Goal: Information Seeking & Learning: Learn about a topic

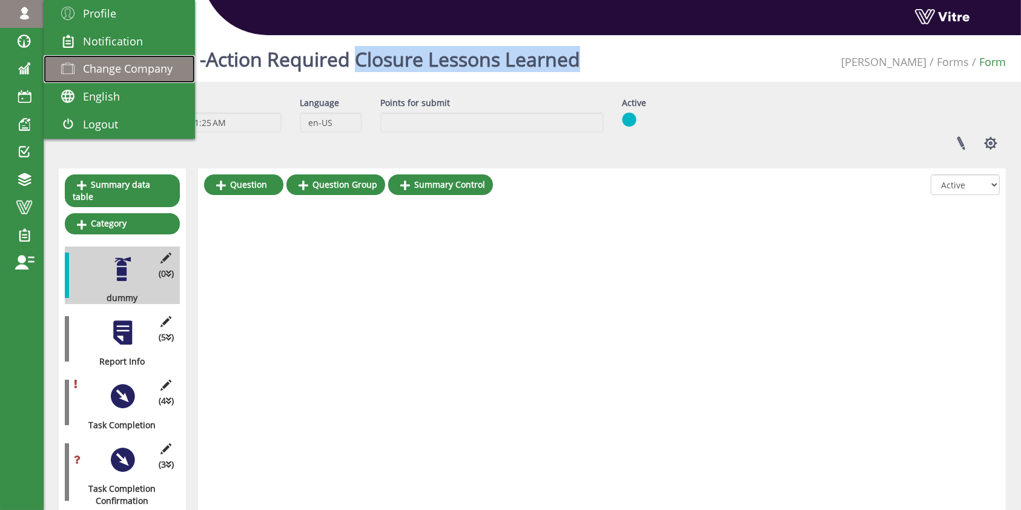
click at [128, 64] on span "Change Company" at bounding box center [128, 68] width 90 height 15
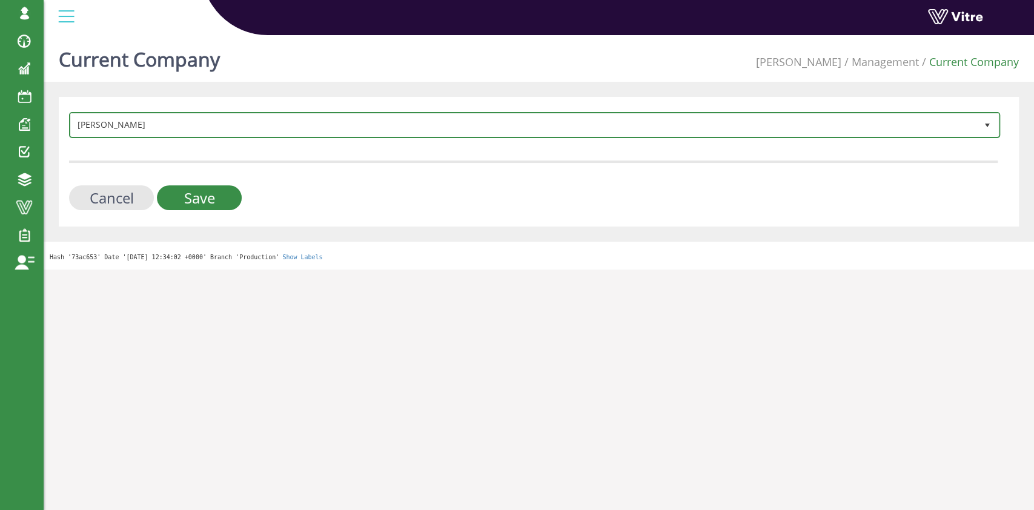
click at [248, 124] on span "[PERSON_NAME]" at bounding box center [524, 125] width 906 height 22
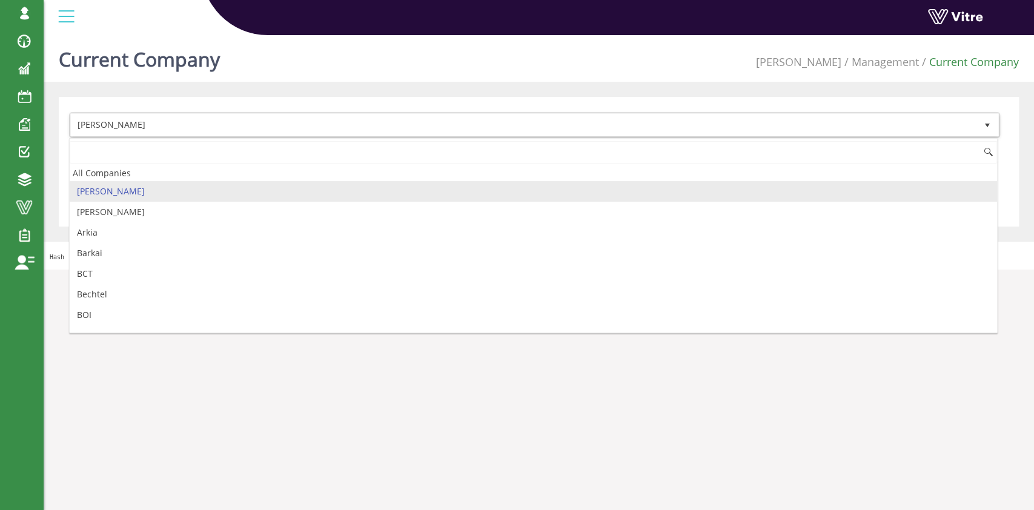
type input "ה"
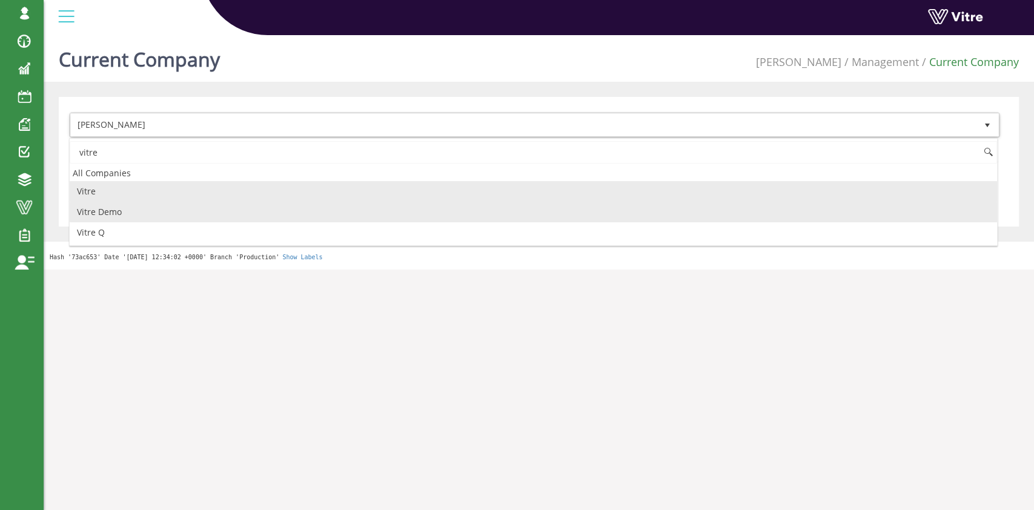
click at [218, 218] on li "Vitre Demo" at bounding box center [533, 212] width 927 height 21
type input "vitre"
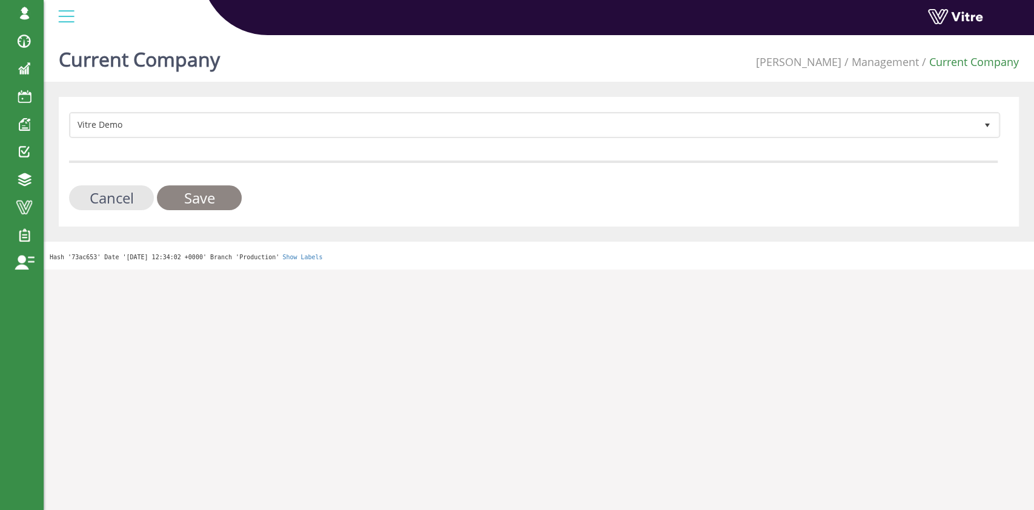
click at [218, 191] on input "Save" at bounding box center [199, 197] width 85 height 25
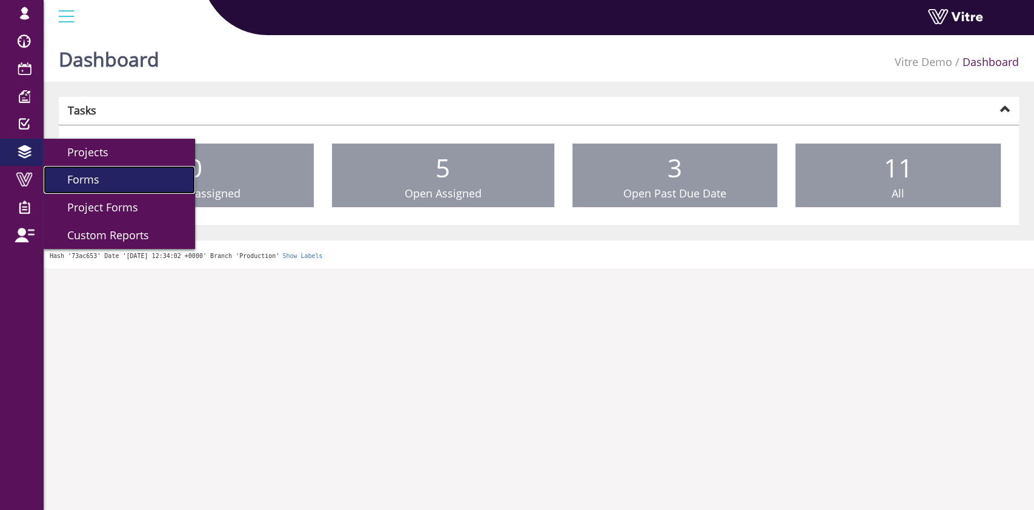
click at [99, 181] on link "Forms" at bounding box center [119, 180] width 151 height 28
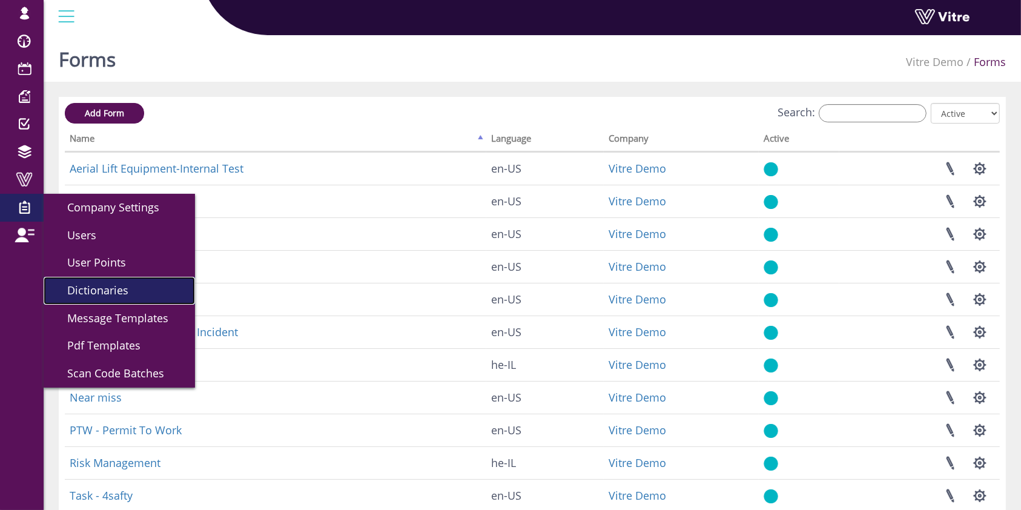
click at [107, 280] on link "Dictionaries" at bounding box center [119, 291] width 151 height 28
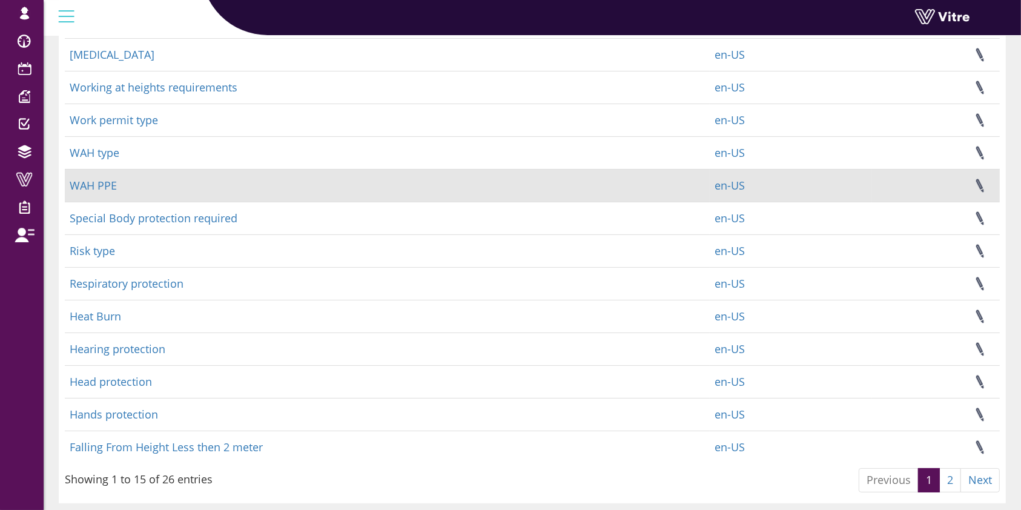
scroll to position [215, 0]
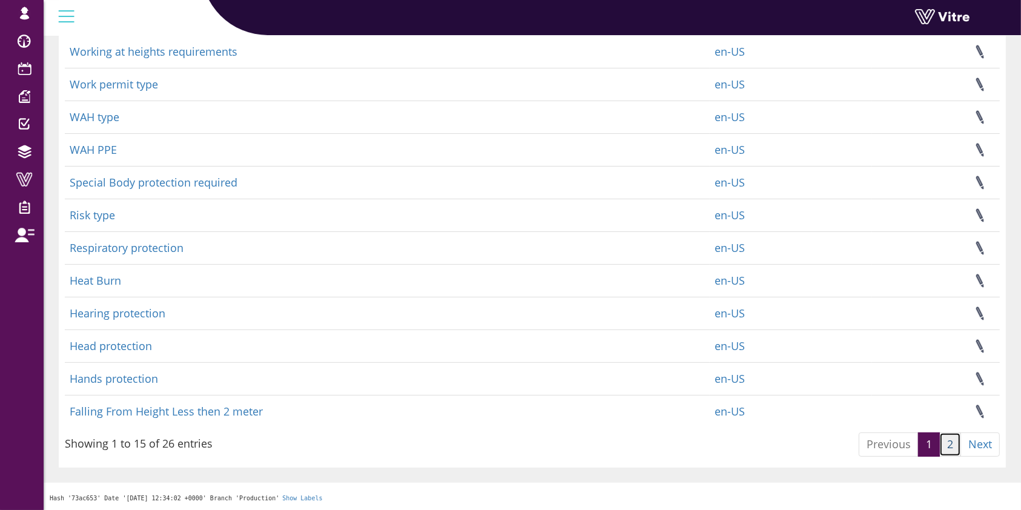
click at [948, 446] on link "2" at bounding box center [951, 445] width 22 height 24
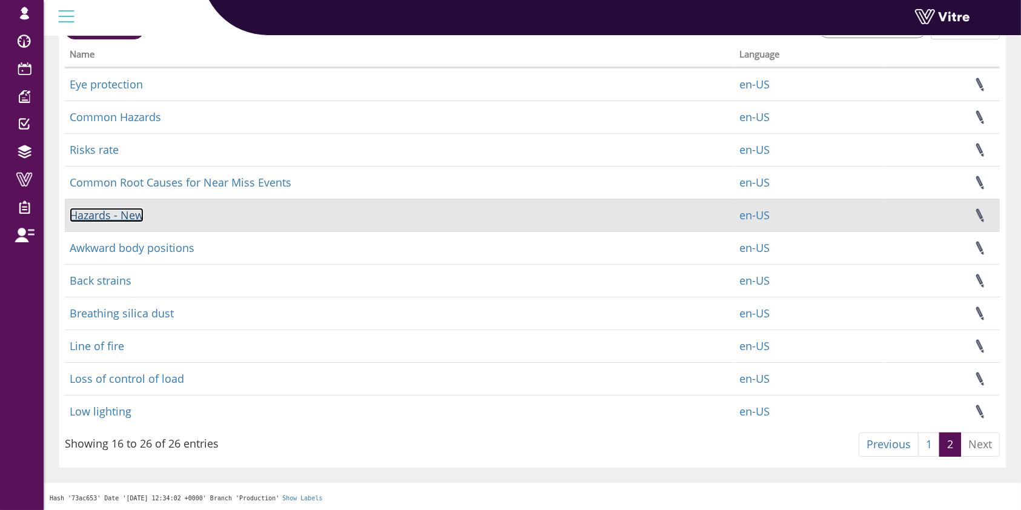
click at [96, 219] on link "Hazards - New" at bounding box center [107, 215] width 74 height 15
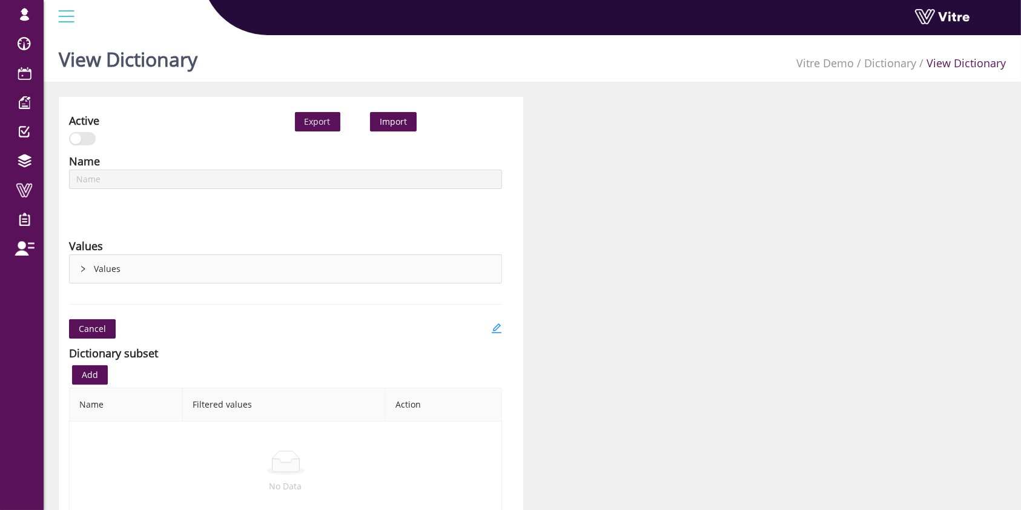
type input "Hazards - New"
click at [83, 264] on div "Values" at bounding box center [286, 269] width 432 height 28
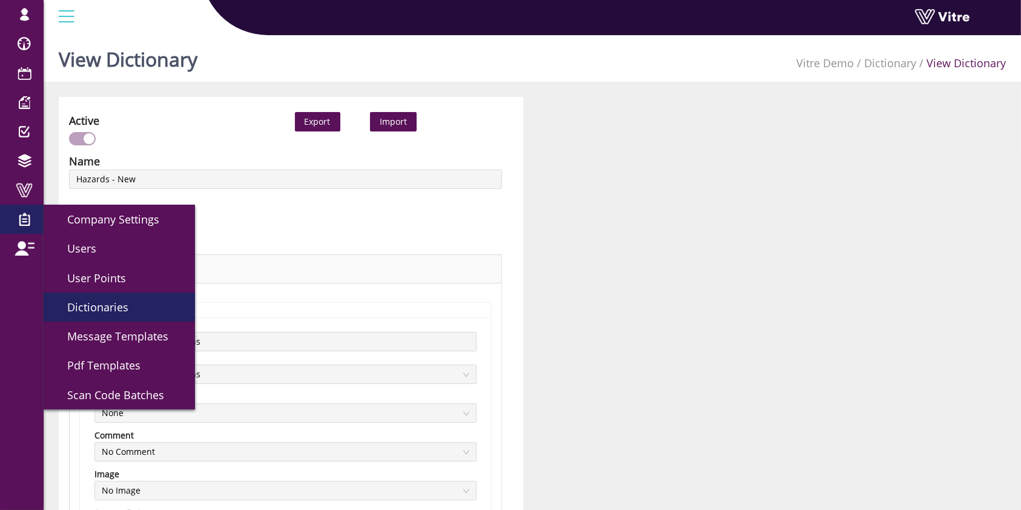
click at [102, 313] on span "Dictionaries" at bounding box center [91, 307] width 76 height 15
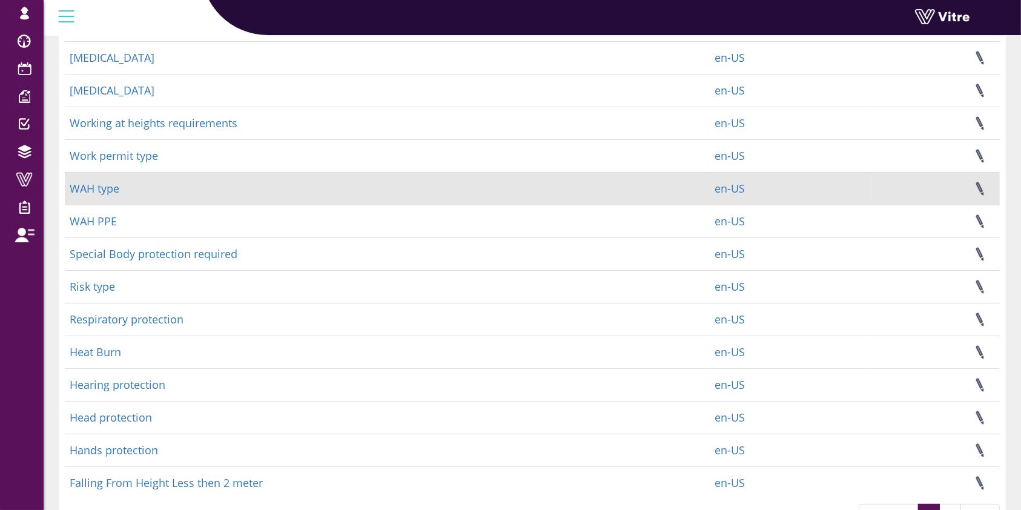
scroll to position [215, 0]
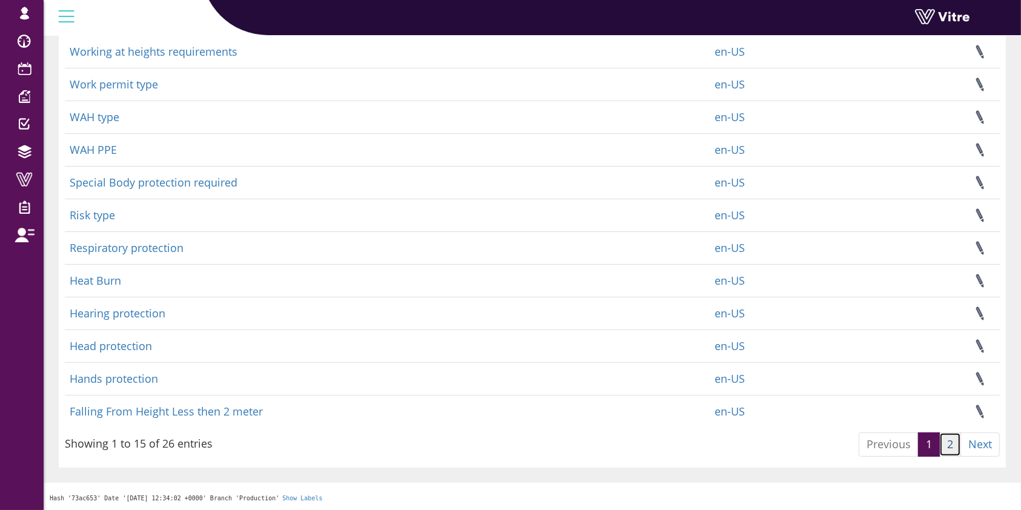
click at [947, 450] on link "2" at bounding box center [951, 445] width 22 height 24
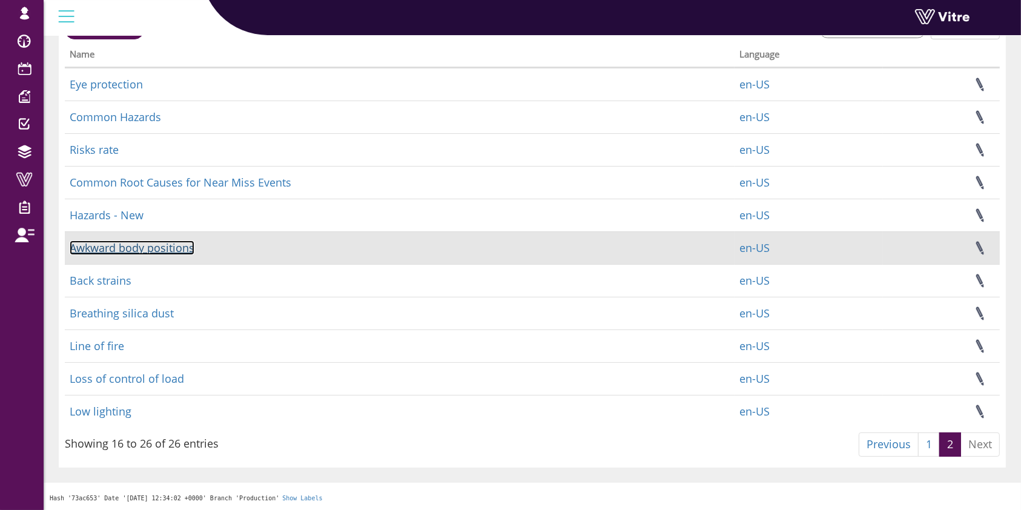
click at [102, 246] on link "Awkward body positions" at bounding box center [132, 247] width 125 height 15
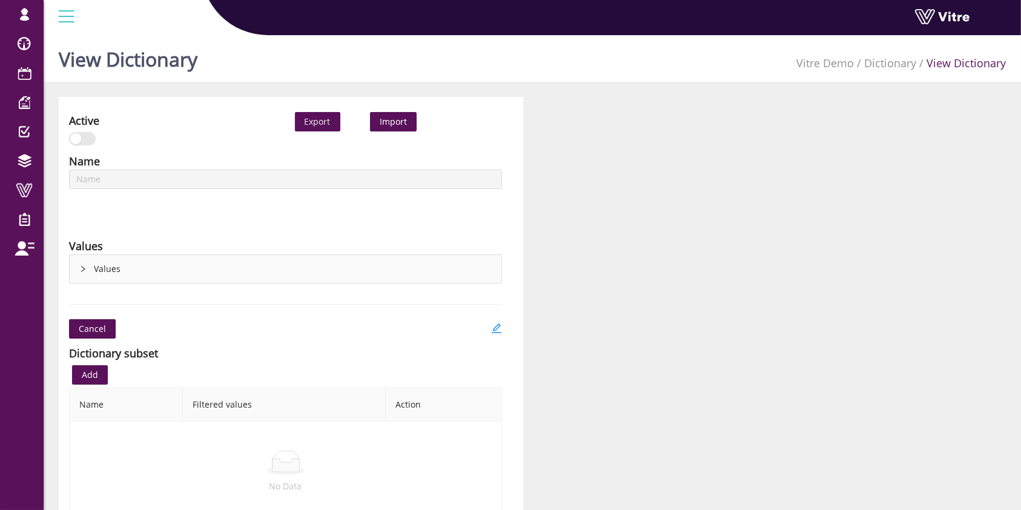
type input "Awkward body positions"
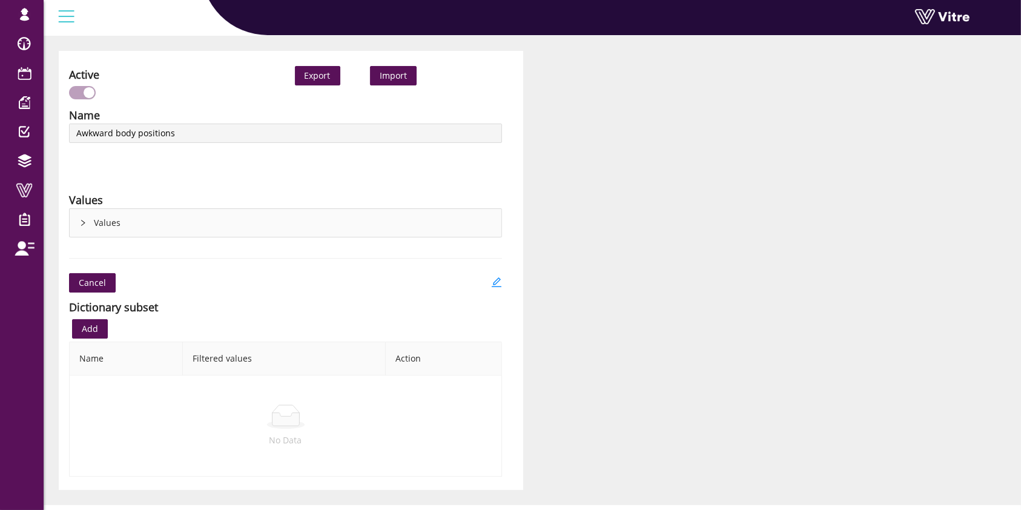
scroll to position [70, 0]
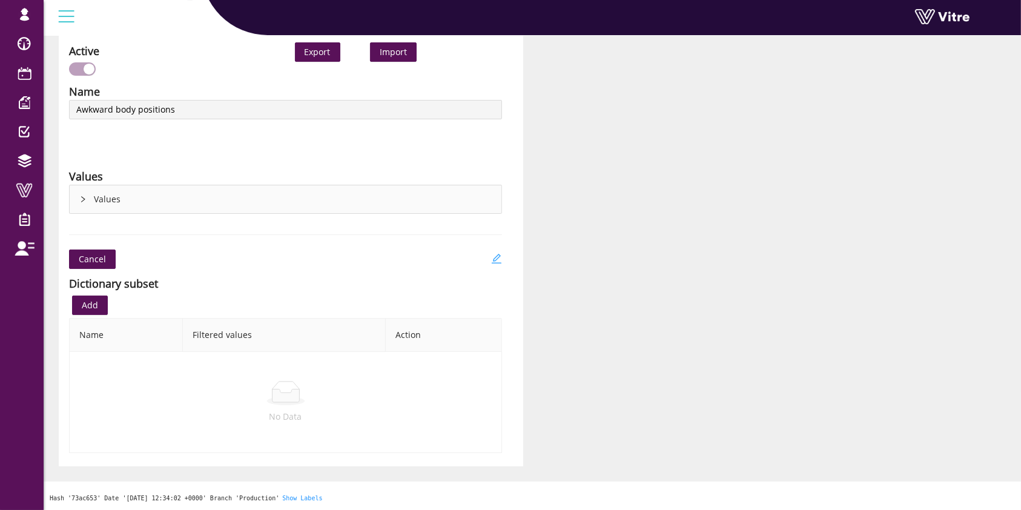
click at [491, 257] on icon "edit" at bounding box center [496, 258] width 11 height 11
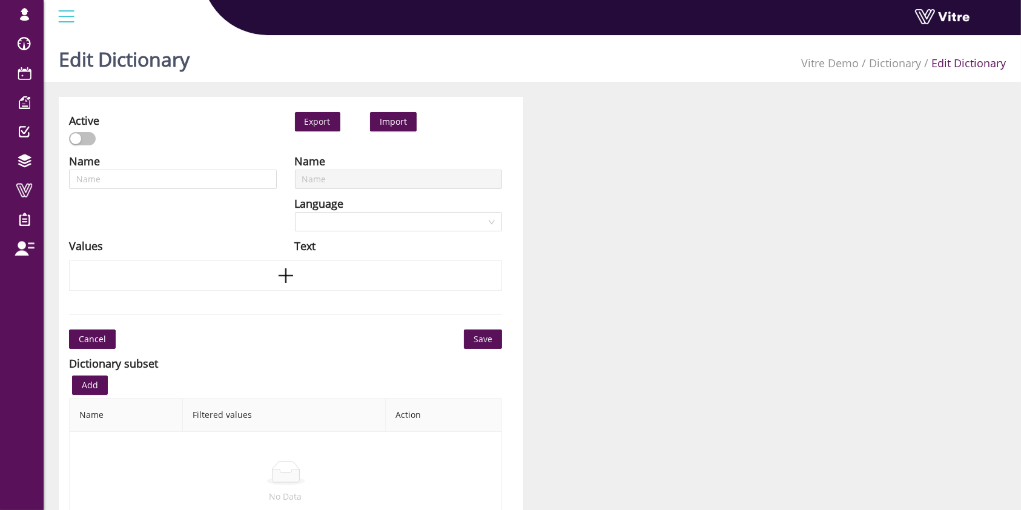
type input "Awkward body positions"
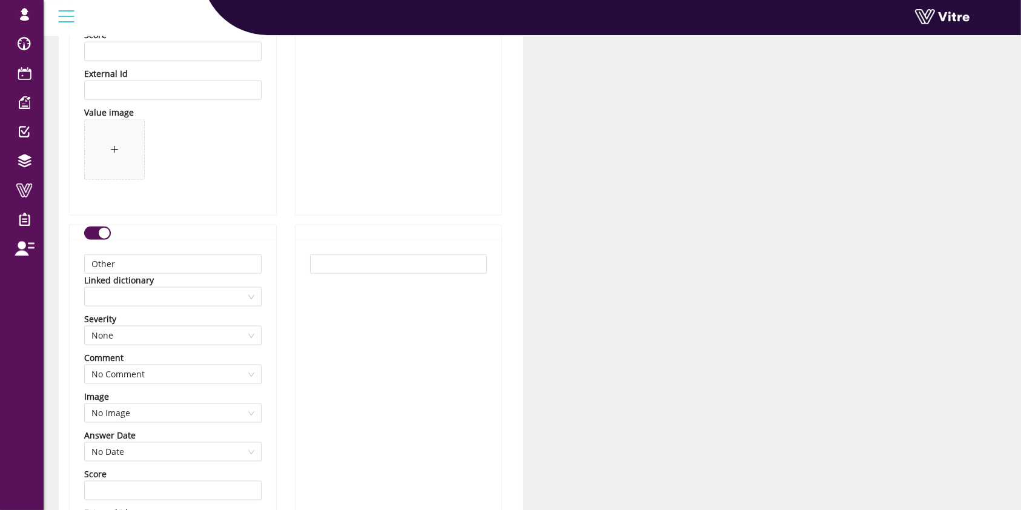
scroll to position [1454, 0]
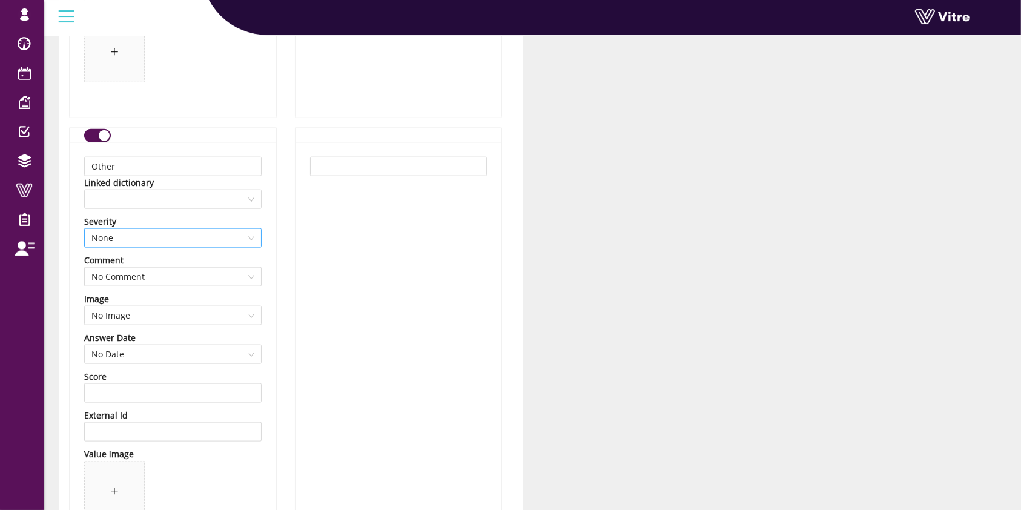
click at [225, 244] on span "None" at bounding box center [172, 238] width 163 height 18
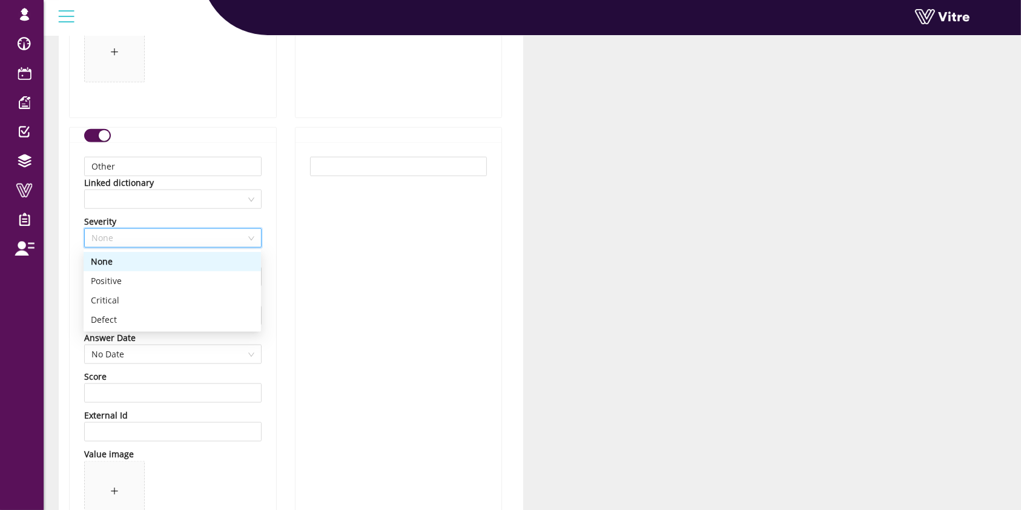
click at [225, 244] on span "None" at bounding box center [172, 238] width 163 height 18
click at [220, 277] on span "No Comment" at bounding box center [172, 277] width 163 height 18
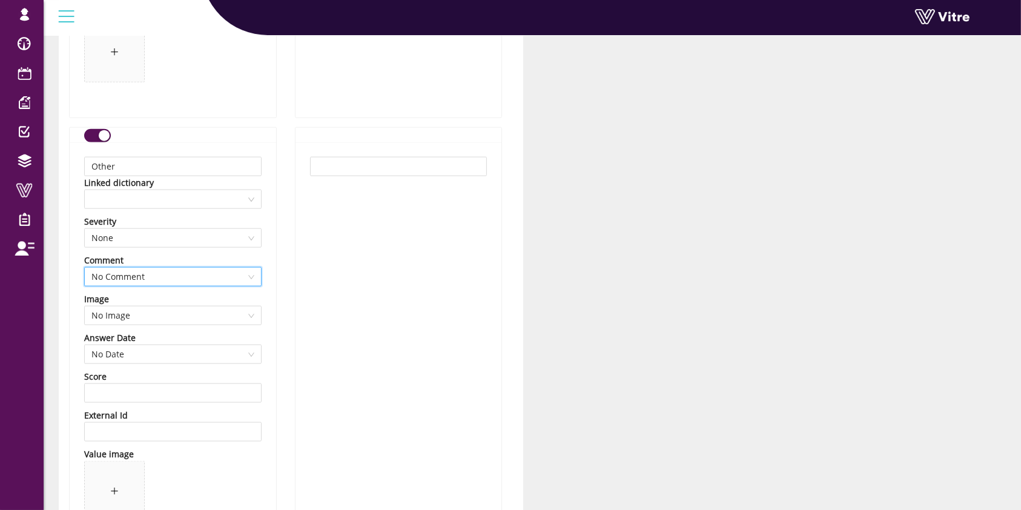
click at [220, 277] on span "No Comment" at bounding box center [172, 277] width 163 height 18
click at [192, 317] on span "No Image" at bounding box center [172, 316] width 163 height 18
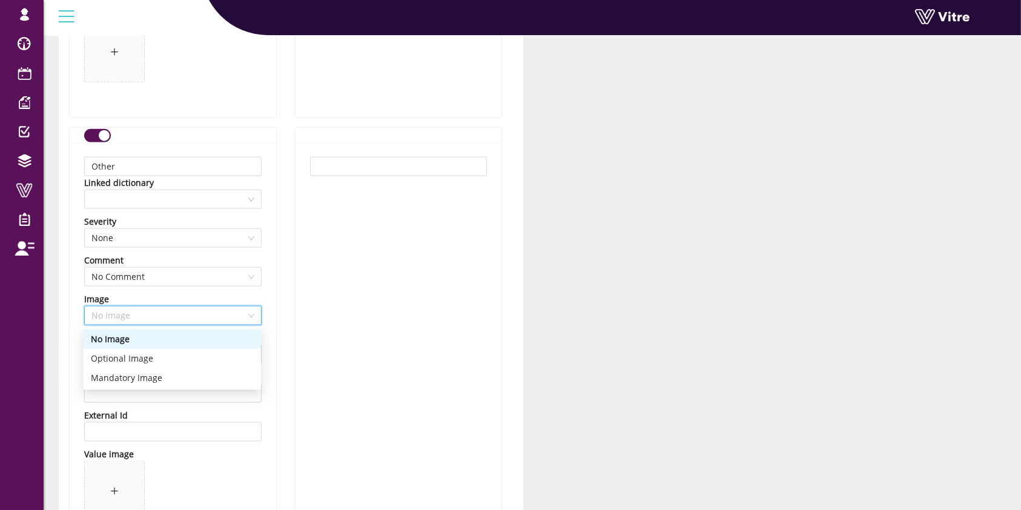
click at [192, 317] on span "No Image" at bounding box center [172, 316] width 163 height 18
click at [178, 356] on span "No Date" at bounding box center [172, 354] width 163 height 18
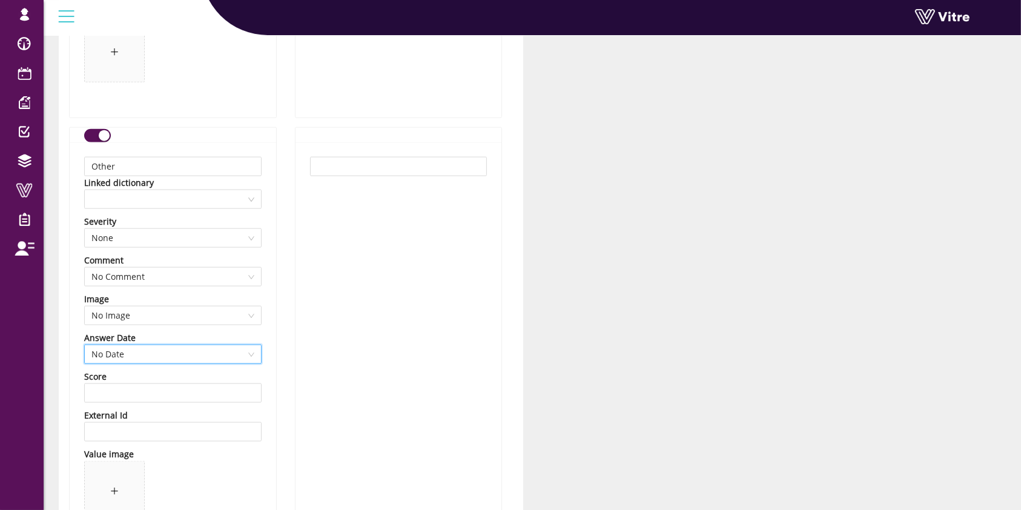
click at [178, 356] on span "No Date" at bounding box center [172, 354] width 163 height 18
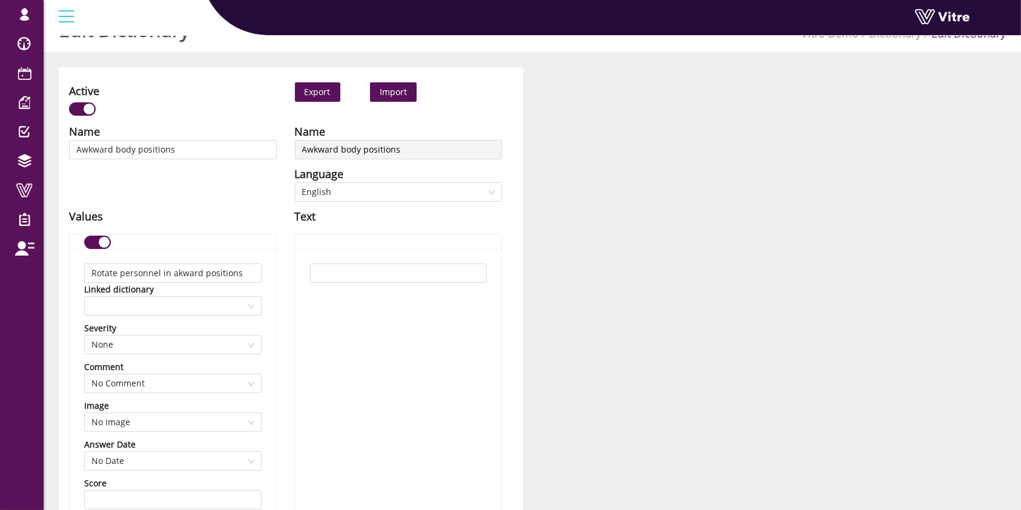
scroll to position [0, 0]
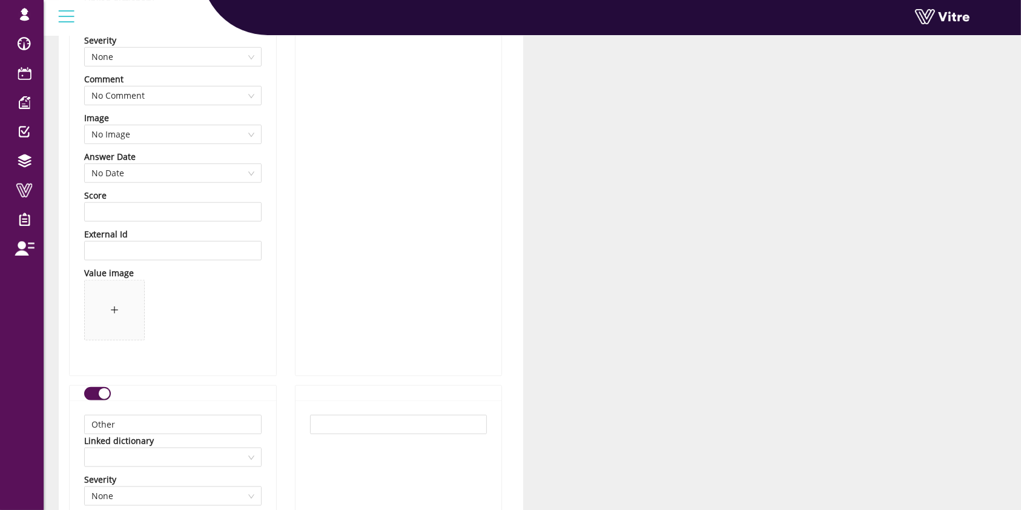
scroll to position [1212, 0]
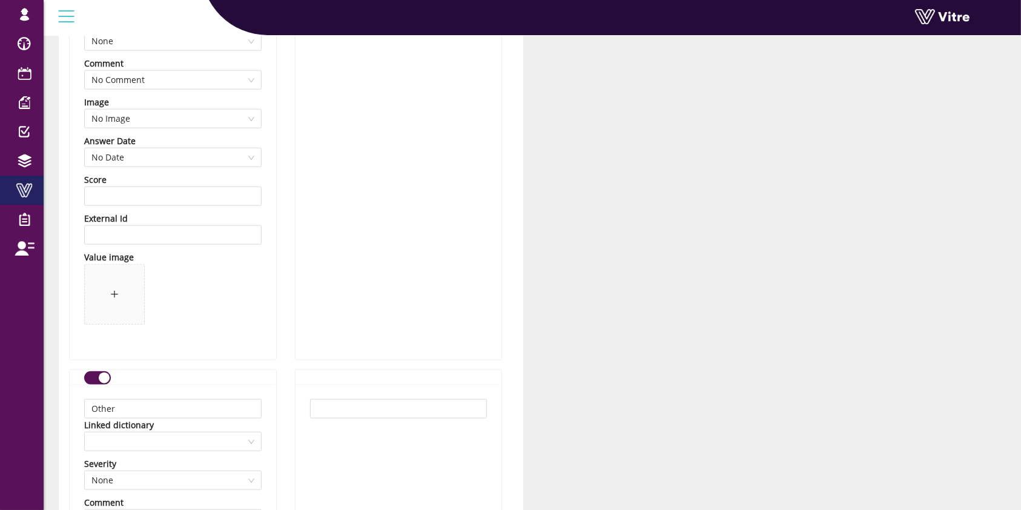
click at [31, 191] on span at bounding box center [24, 190] width 30 height 15
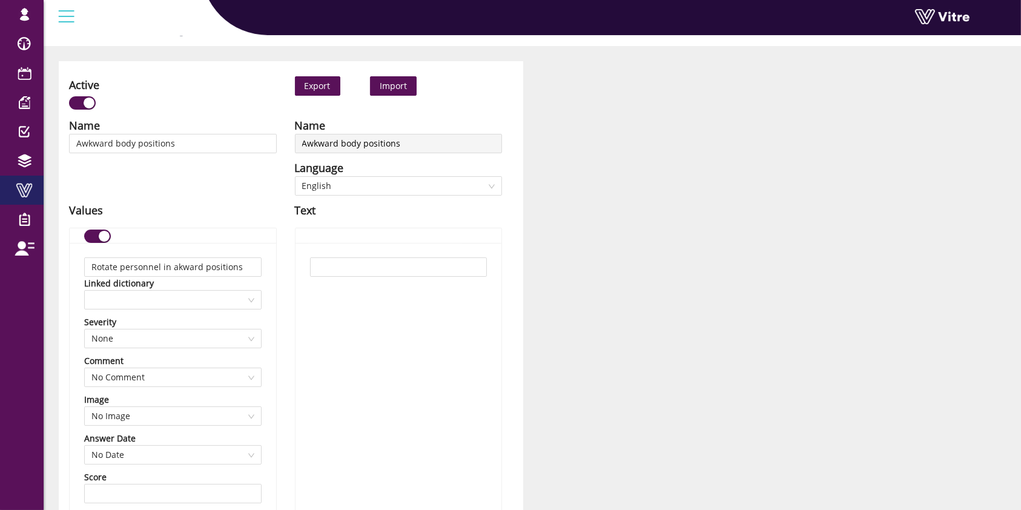
scroll to position [0, 0]
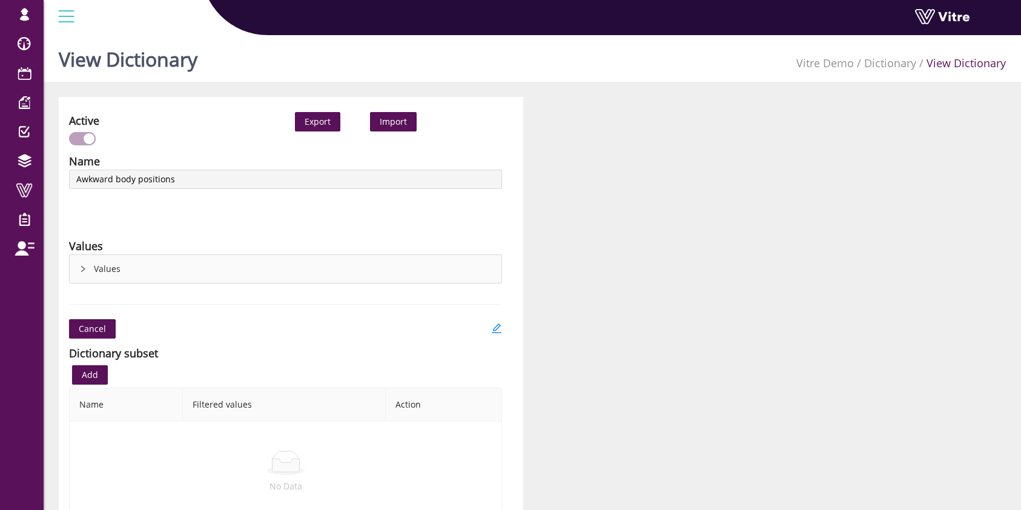
scroll to position [70, 0]
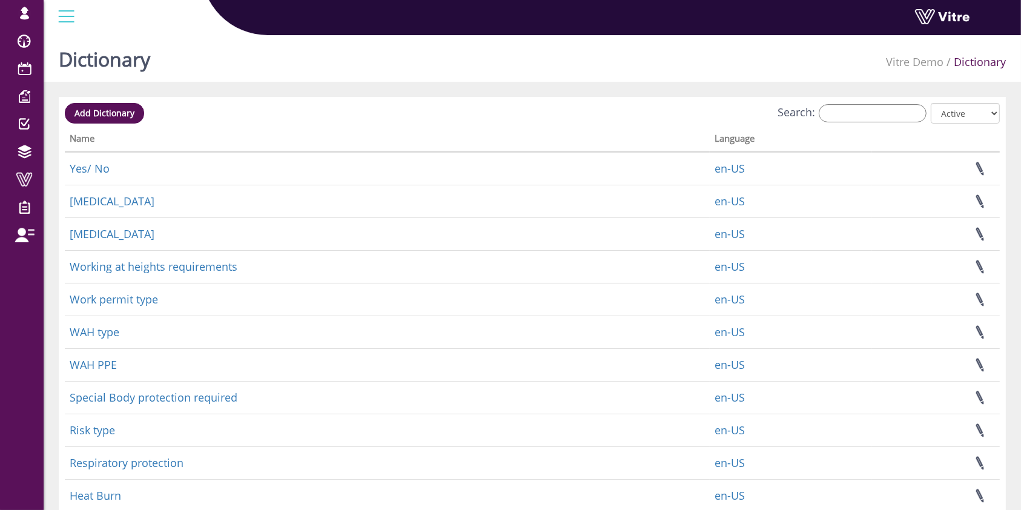
scroll to position [215, 0]
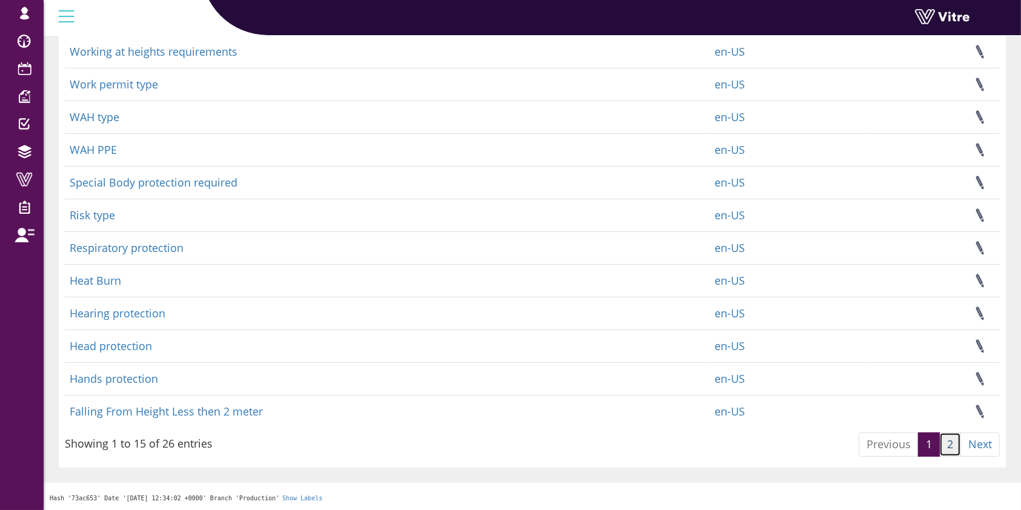
click at [945, 450] on link "2" at bounding box center [951, 445] width 22 height 24
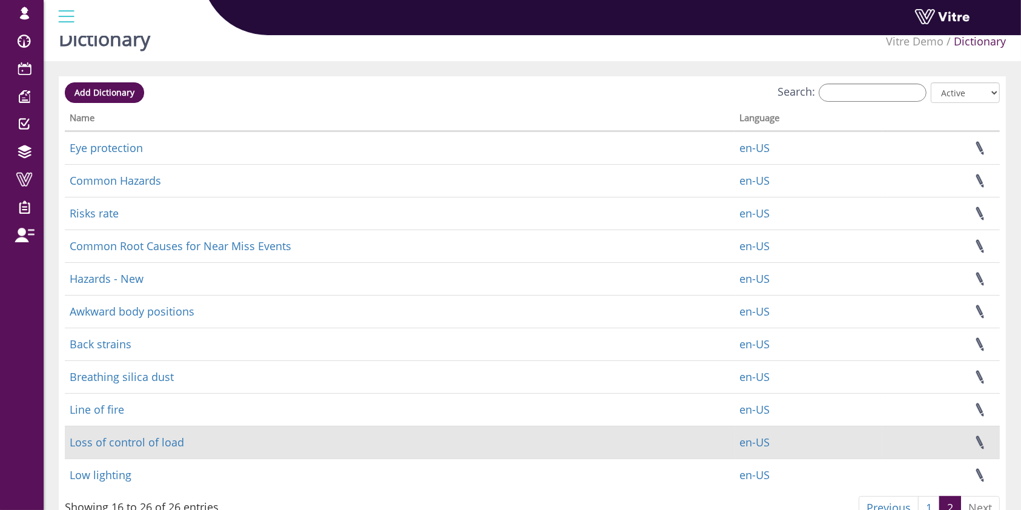
scroll to position [81, 0]
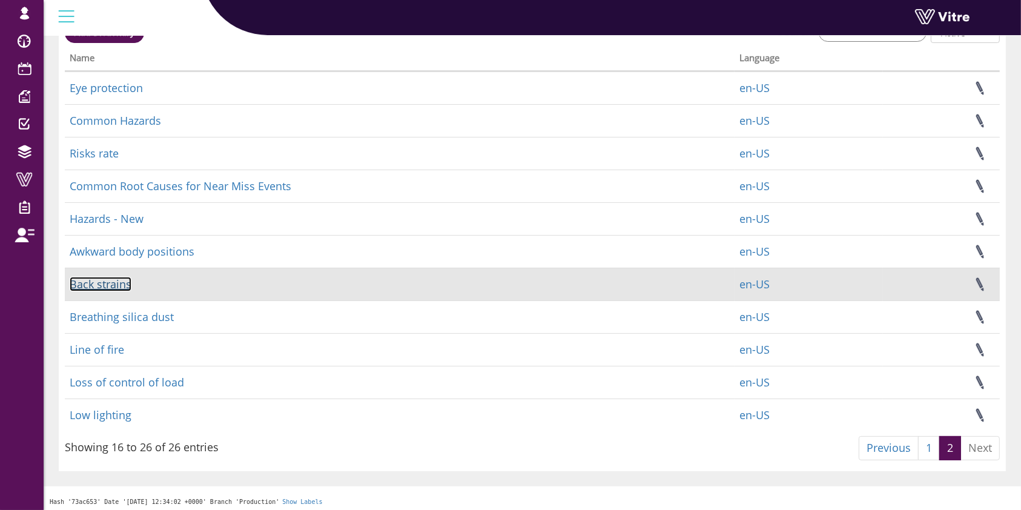
click at [93, 279] on link "Back strains" at bounding box center [101, 284] width 62 height 15
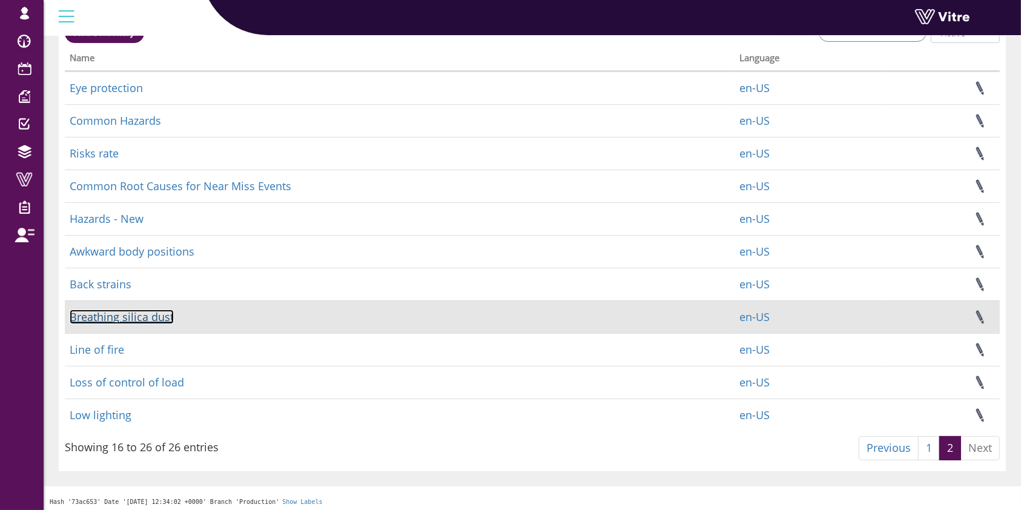
click at [124, 318] on link "Breathing silica dust" at bounding box center [122, 317] width 104 height 15
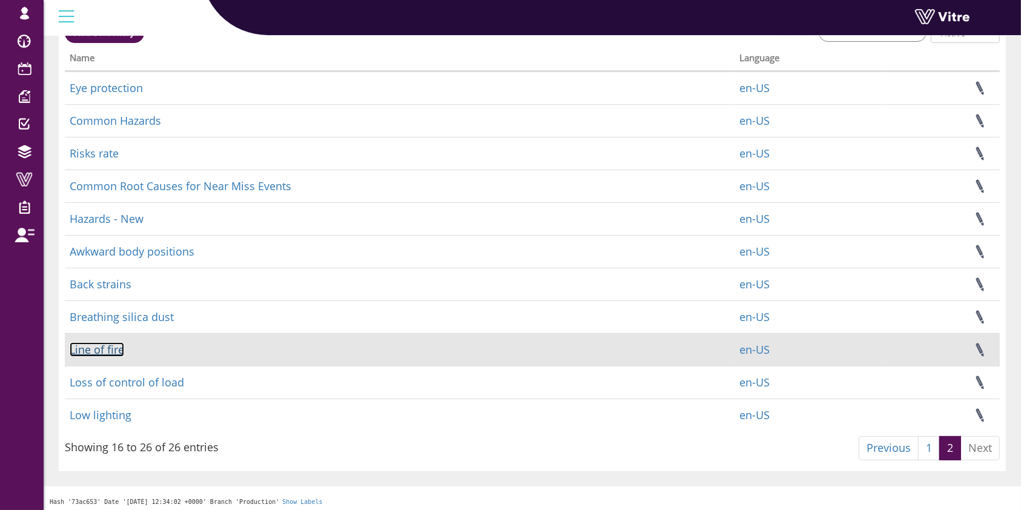
click at [111, 346] on link "Line of fire" at bounding box center [97, 349] width 55 height 15
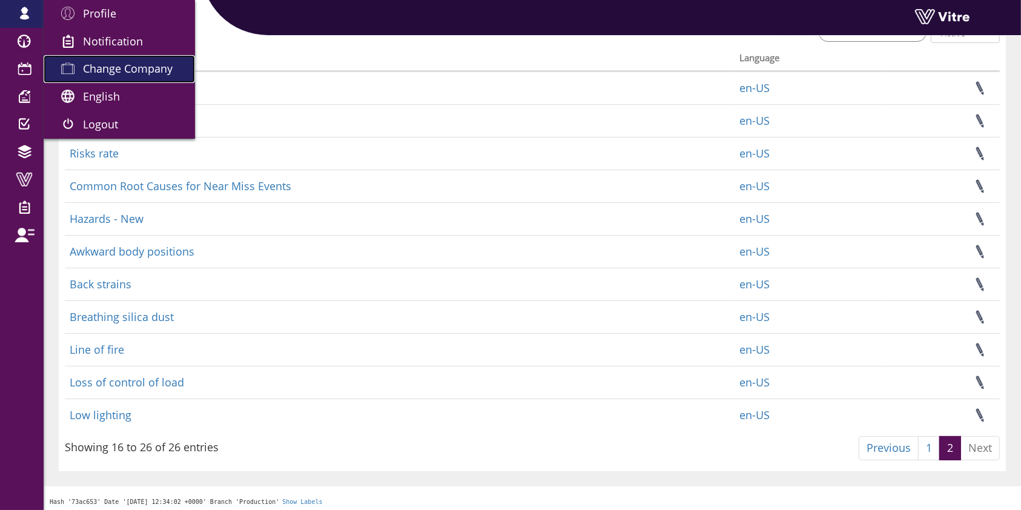
click at [109, 70] on span "Change Company" at bounding box center [128, 68] width 90 height 15
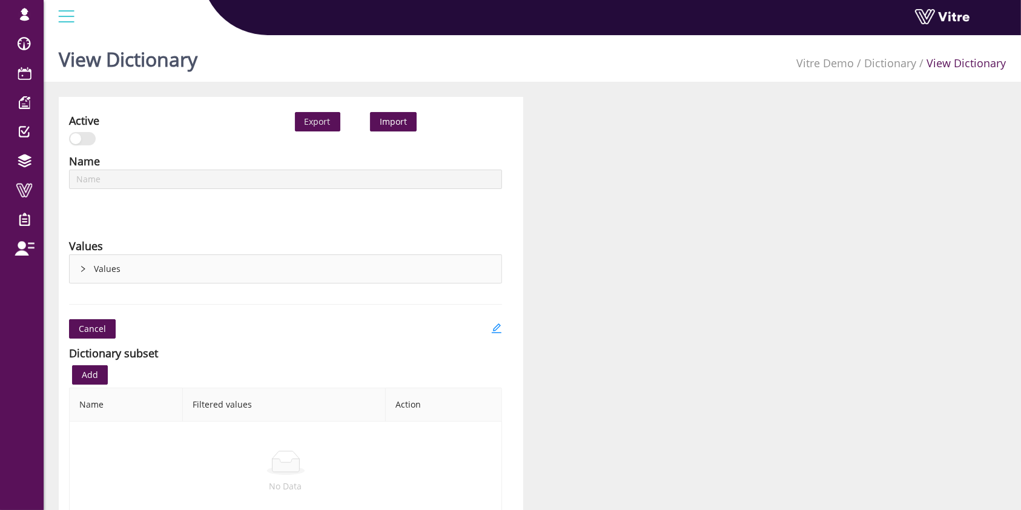
type input "Breathing silica dust"
type input "Line of fire"
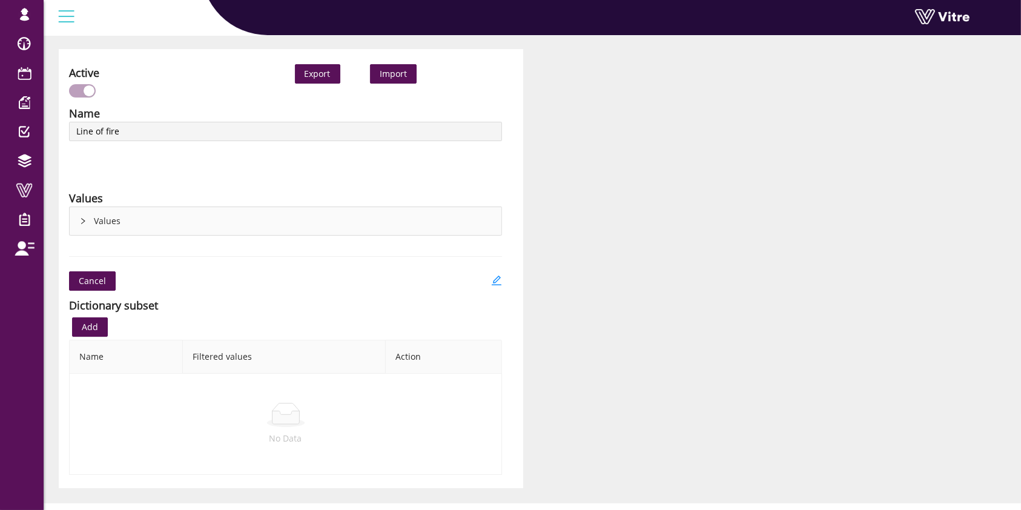
scroll to position [70, 0]
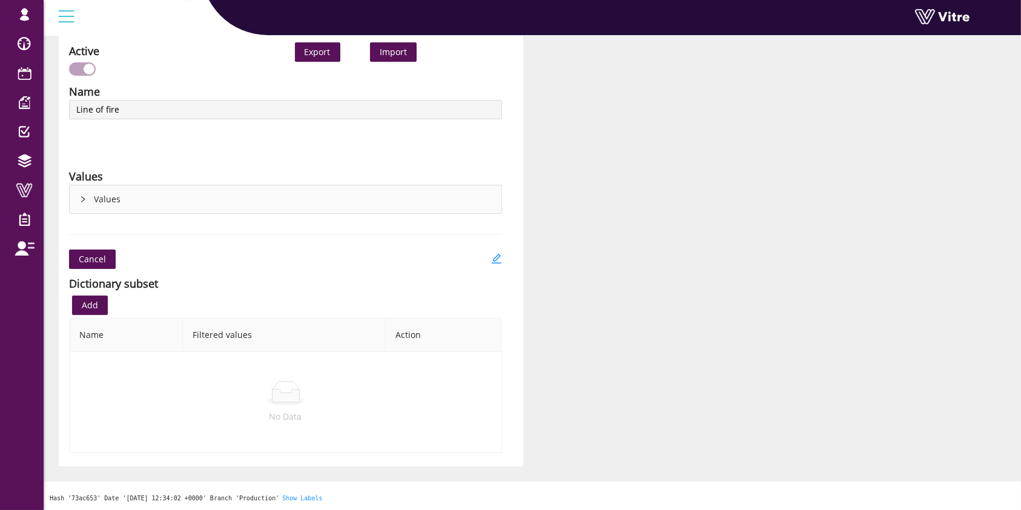
click at [294, 197] on div "Values" at bounding box center [286, 199] width 432 height 28
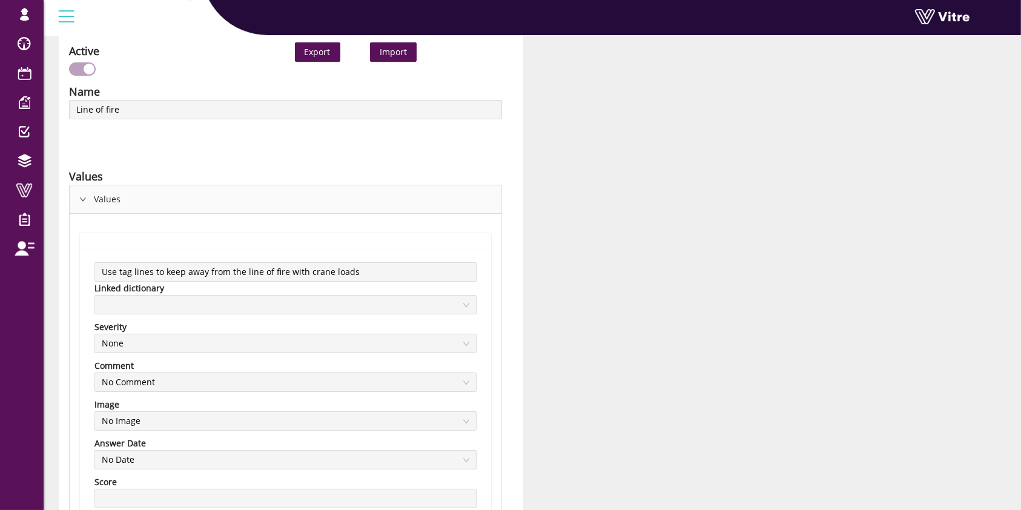
click at [294, 197] on div "Values" at bounding box center [286, 199] width 432 height 28
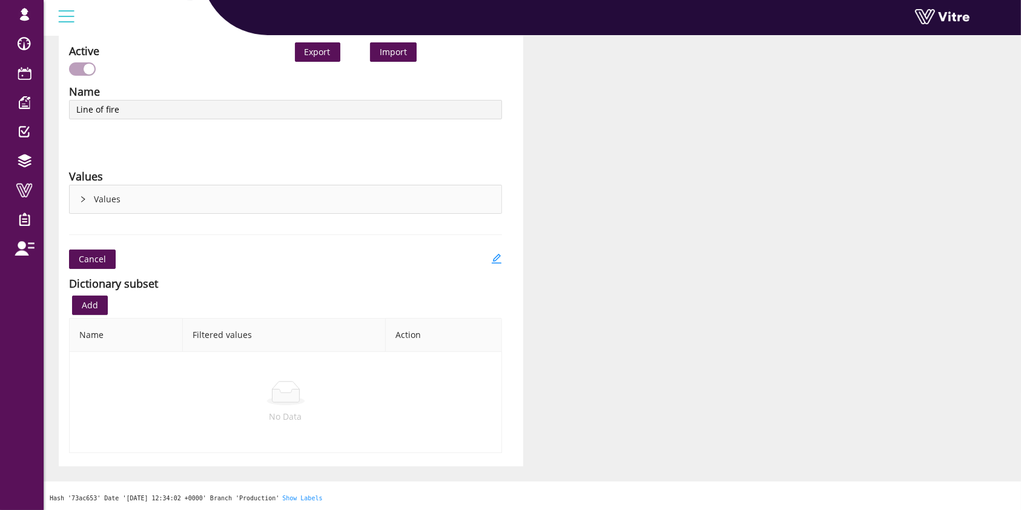
click at [180, 199] on div "Values" at bounding box center [286, 199] width 432 height 28
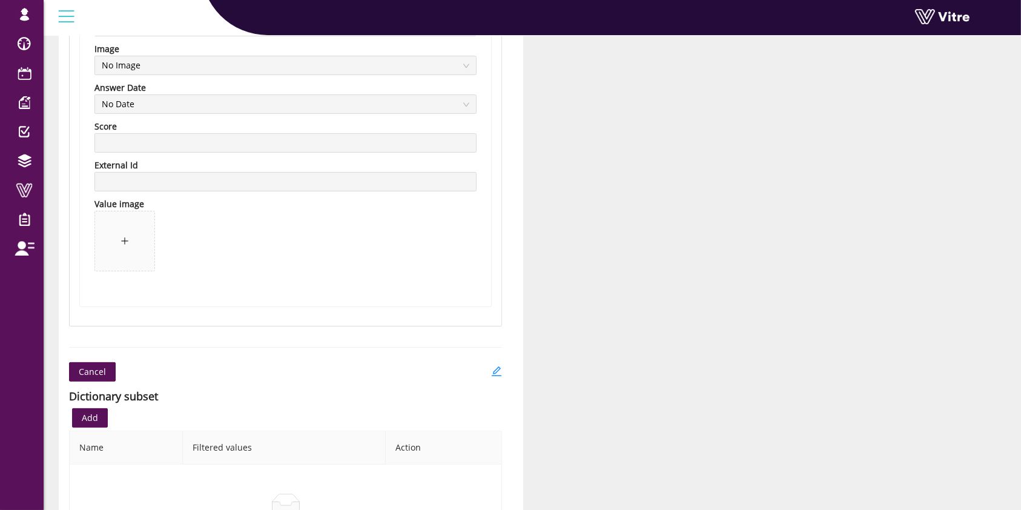
scroll to position [4928, 0]
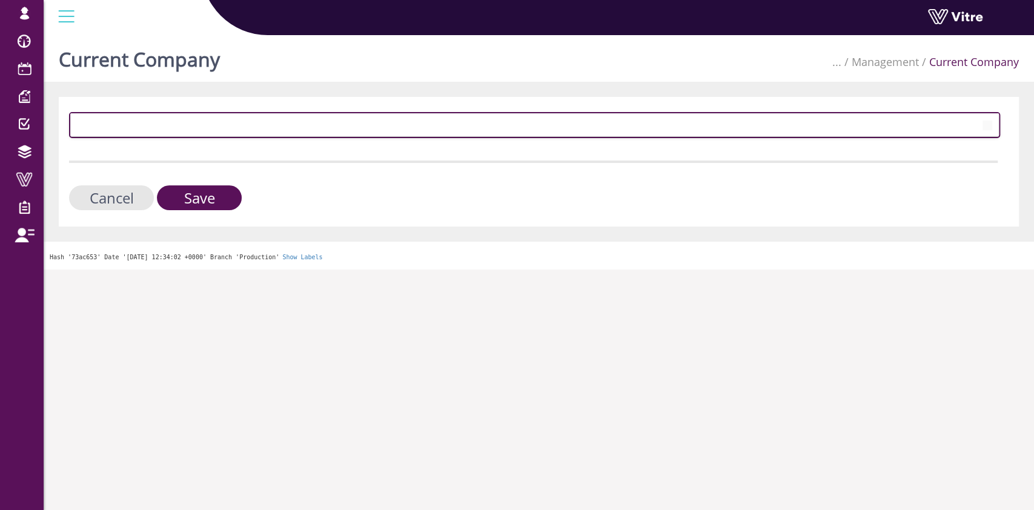
click at [147, 120] on span at bounding box center [524, 125] width 906 height 22
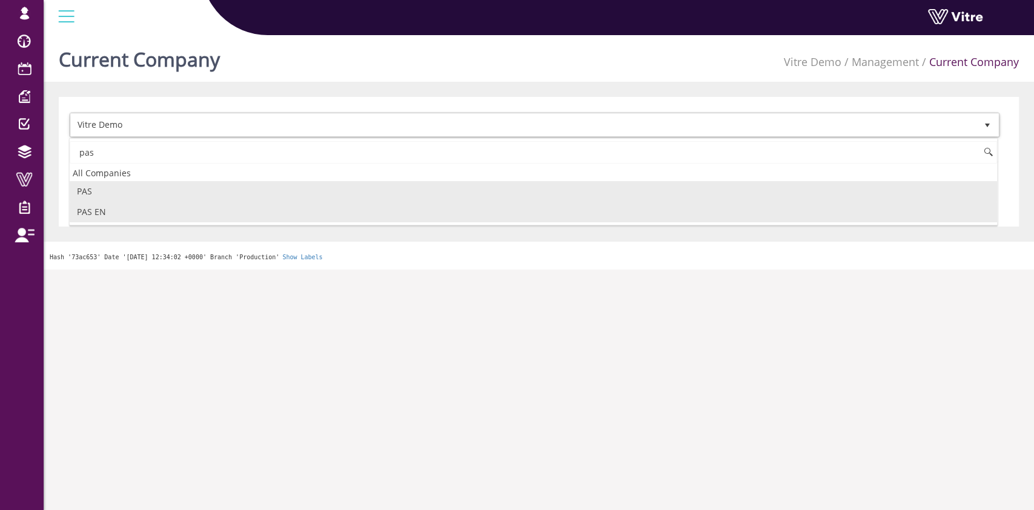
click at [127, 203] on li "PAS EN" at bounding box center [533, 212] width 927 height 21
type input "pas"
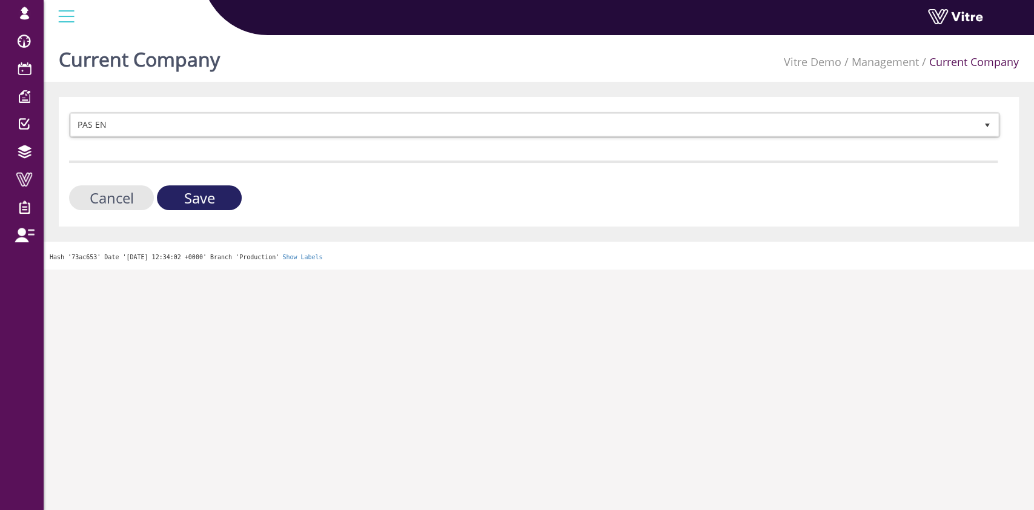
click at [194, 198] on input "Save" at bounding box center [199, 197] width 85 height 25
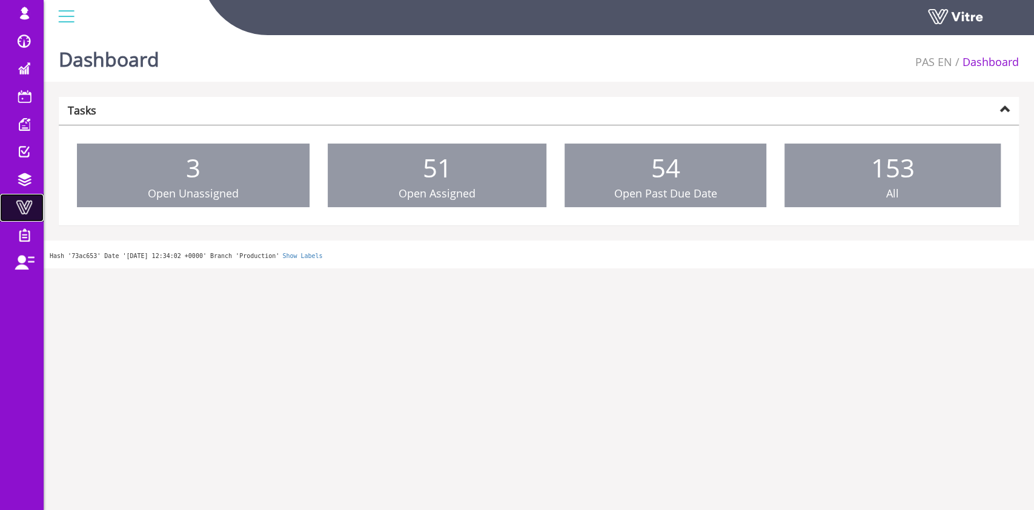
click at [29, 211] on span at bounding box center [24, 207] width 30 height 15
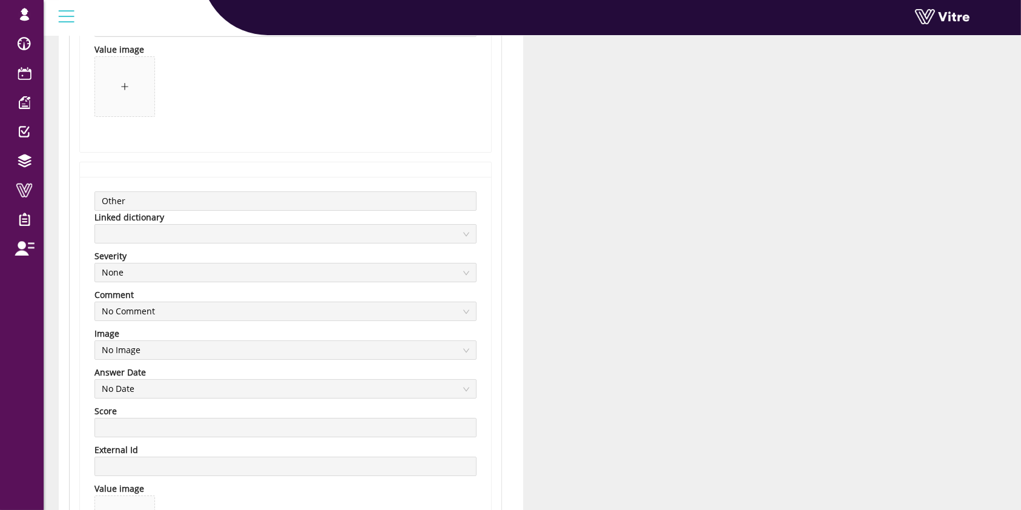
scroll to position [4524, 0]
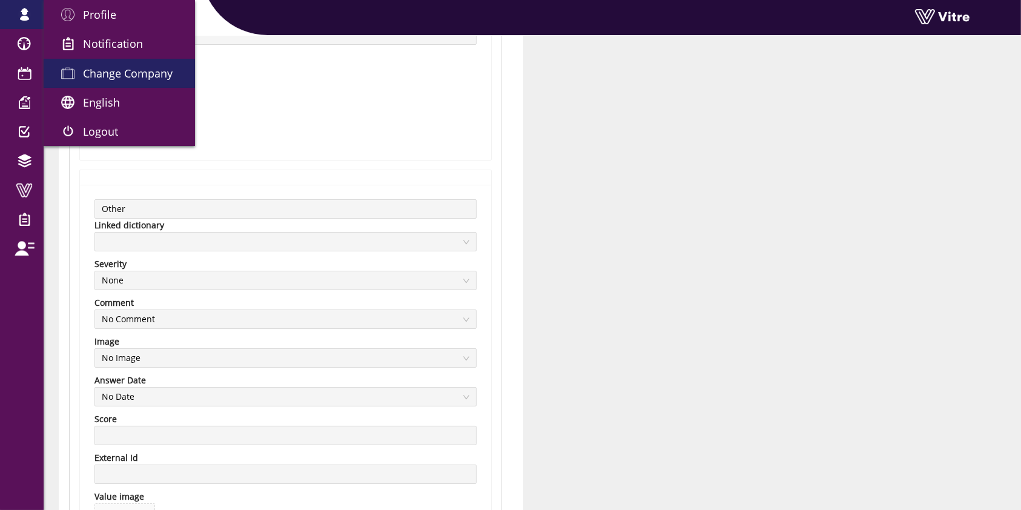
click at [121, 70] on span "Change Company" at bounding box center [128, 73] width 90 height 15
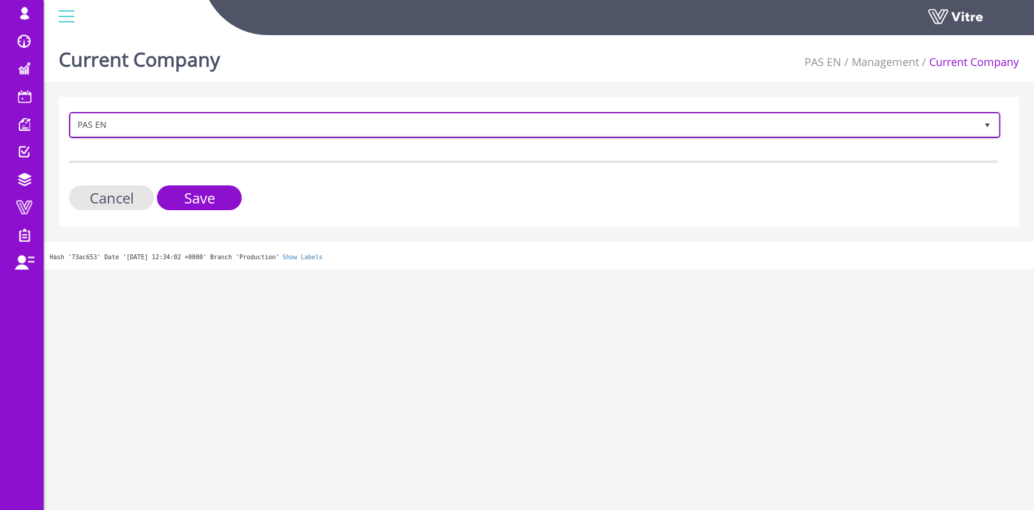
click at [127, 124] on span "PAS EN" at bounding box center [524, 125] width 906 height 22
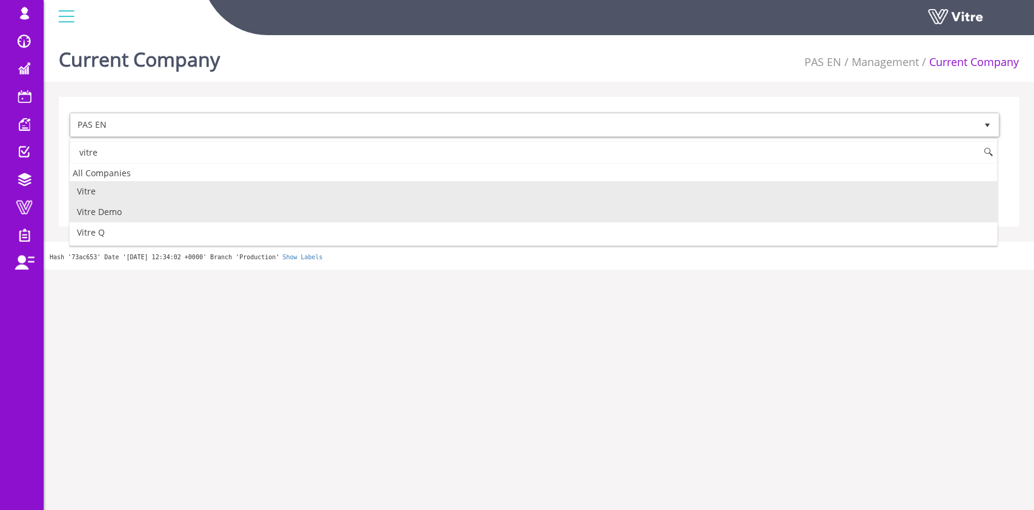
click at [136, 211] on li "Vitre Demo" at bounding box center [533, 212] width 927 height 21
type input "vitre"
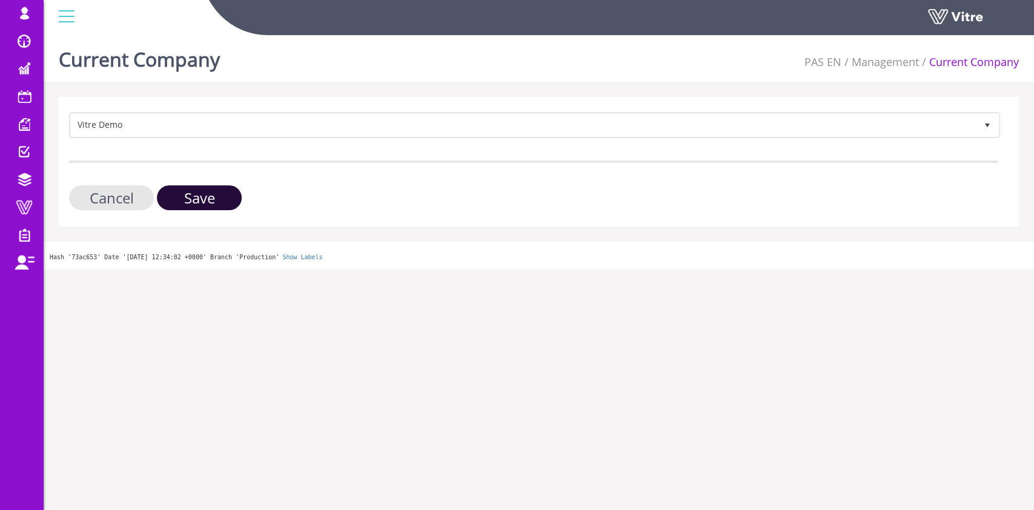
click at [208, 198] on input "Save" at bounding box center [199, 197] width 85 height 25
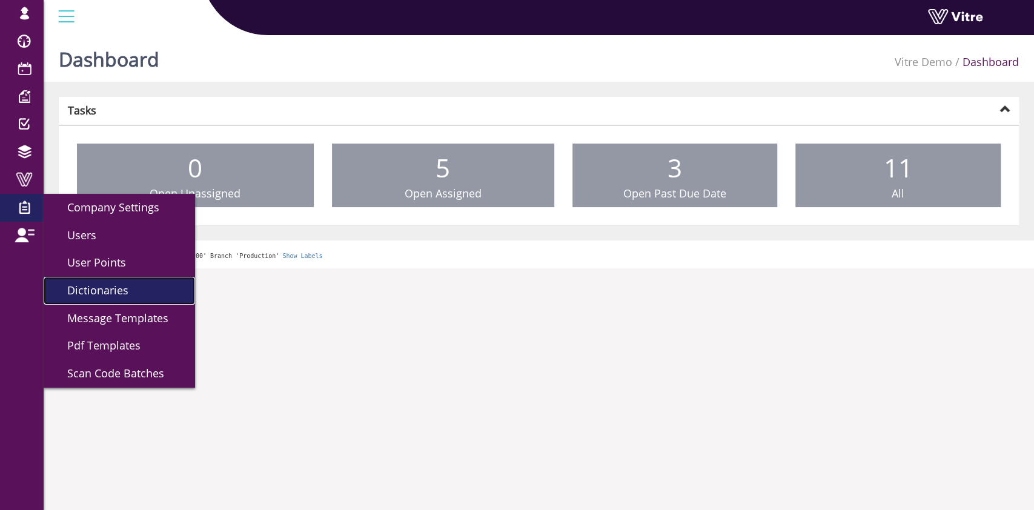
click at [102, 292] on span "Dictionaries" at bounding box center [91, 290] width 76 height 15
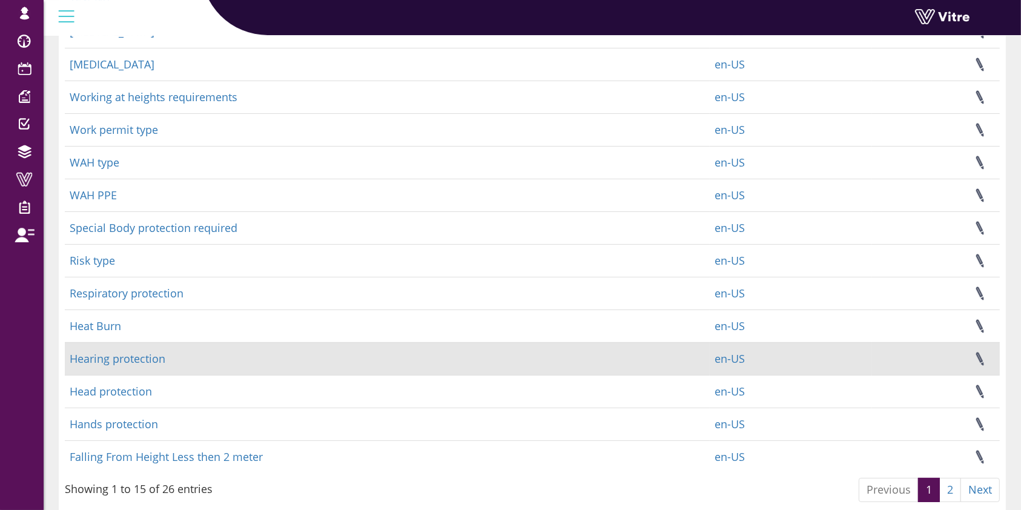
scroll to position [215, 0]
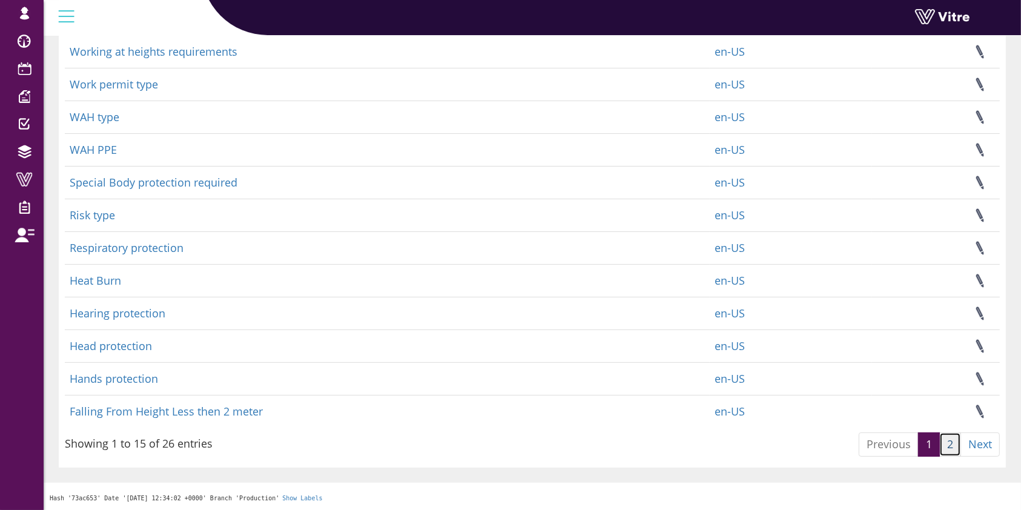
click at [952, 442] on link "2" at bounding box center [951, 445] width 22 height 24
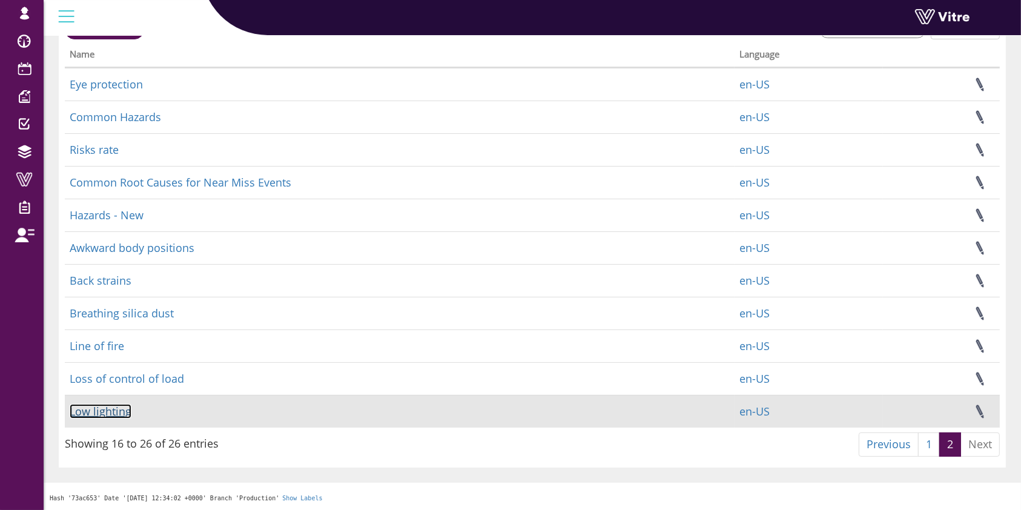
click at [102, 411] on link "Low lighting" at bounding box center [101, 411] width 62 height 15
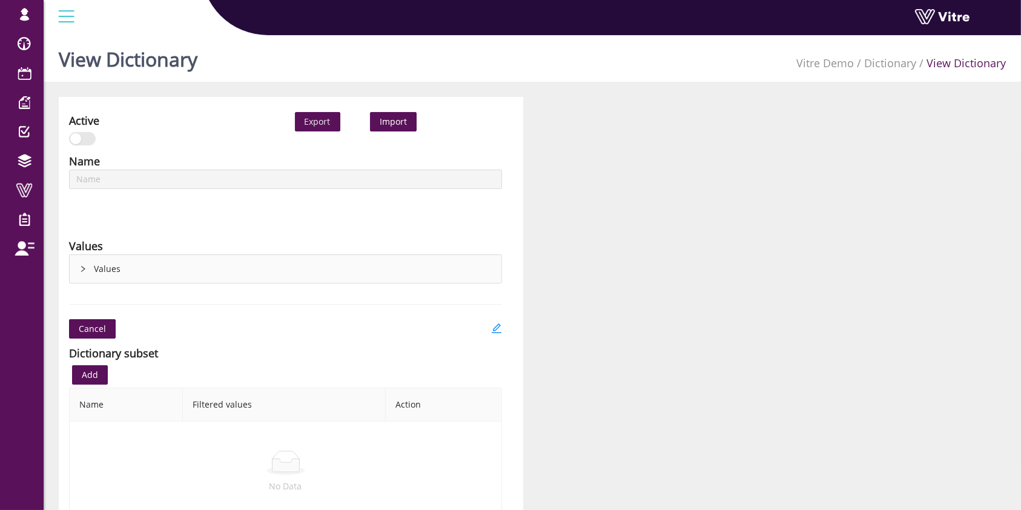
type input "Low lighting"
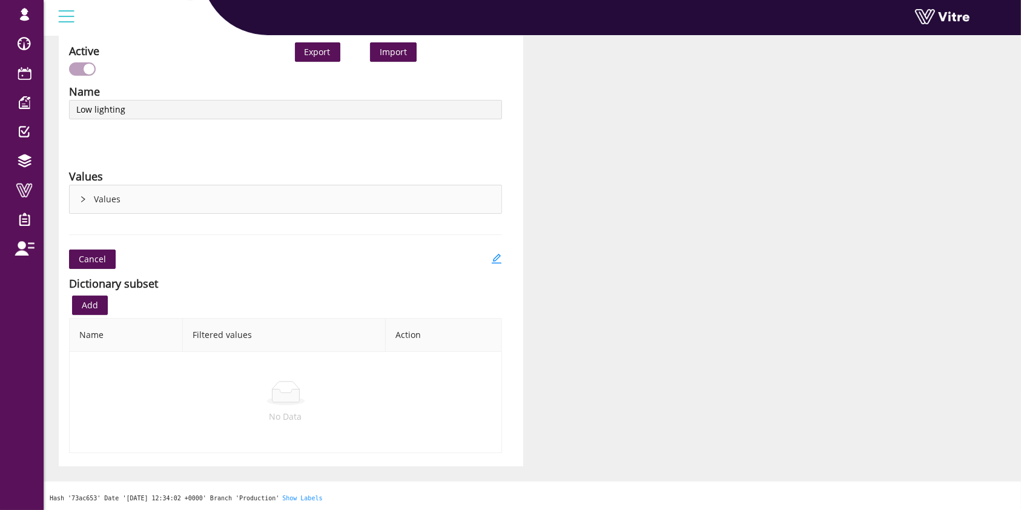
click at [98, 191] on div "Values" at bounding box center [286, 199] width 432 height 28
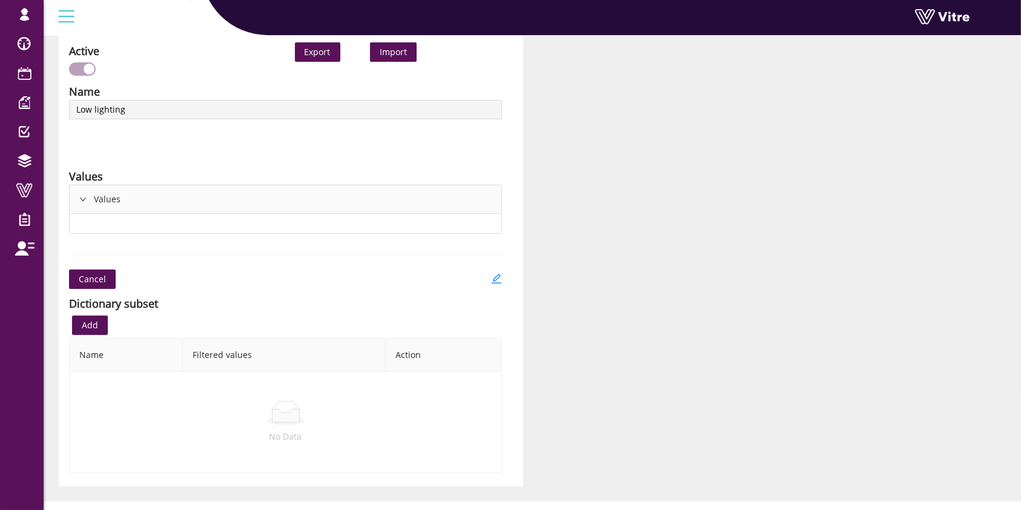
click at [81, 196] on icon "right" at bounding box center [82, 199] width 7 height 7
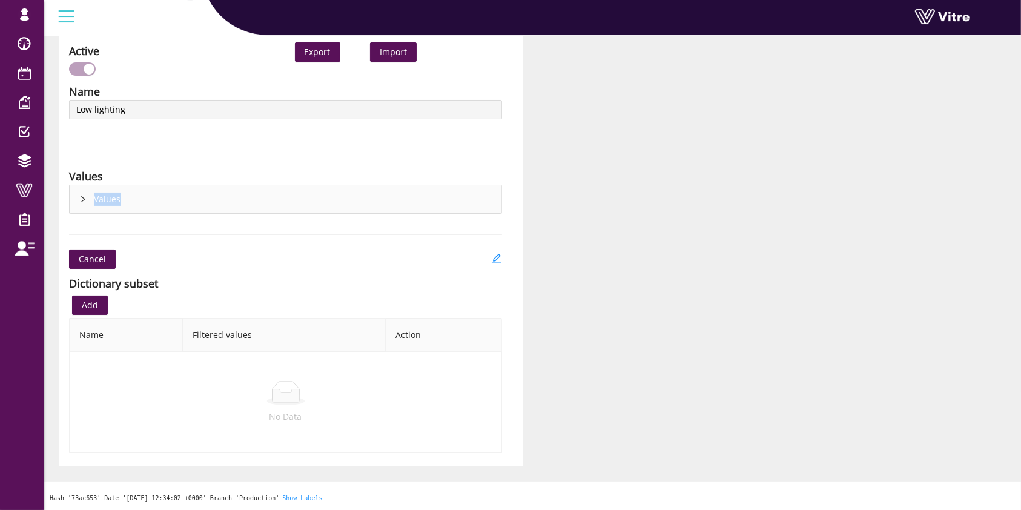
click at [81, 196] on icon "right" at bounding box center [82, 199] width 7 height 7
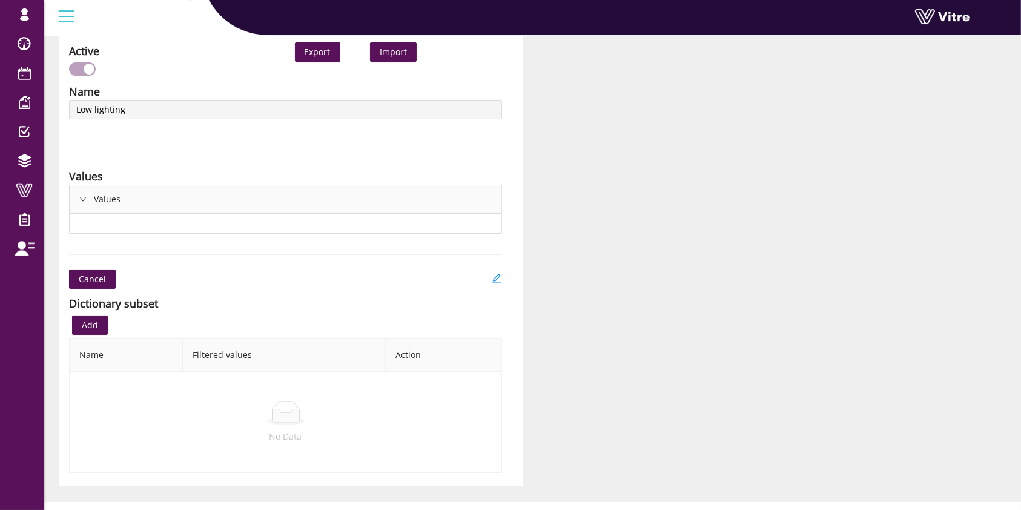
click at [463, 214] on div at bounding box center [286, 223] width 432 height 19
click at [552, 188] on div "Active Export Import Name Low lighting Language English Values Values Cancel Di…" at bounding box center [533, 256] width 966 height 459
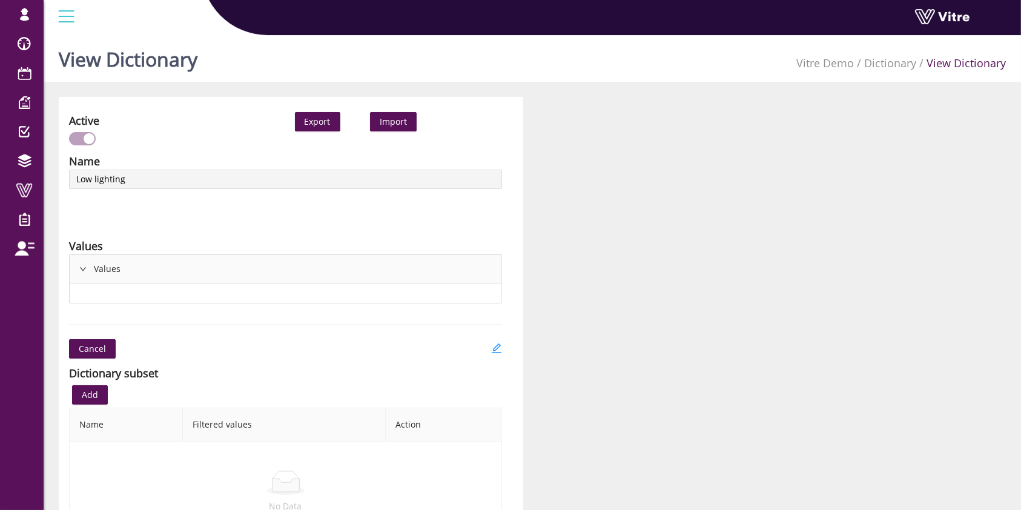
scroll to position [0, 0]
click at [883, 56] on link "Dictionary" at bounding box center [890, 63] width 52 height 15
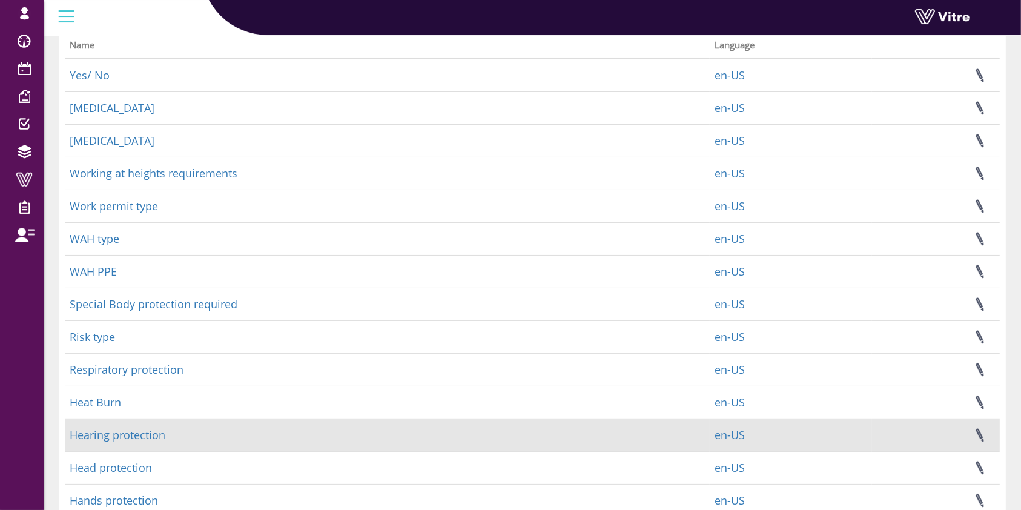
scroll to position [215, 0]
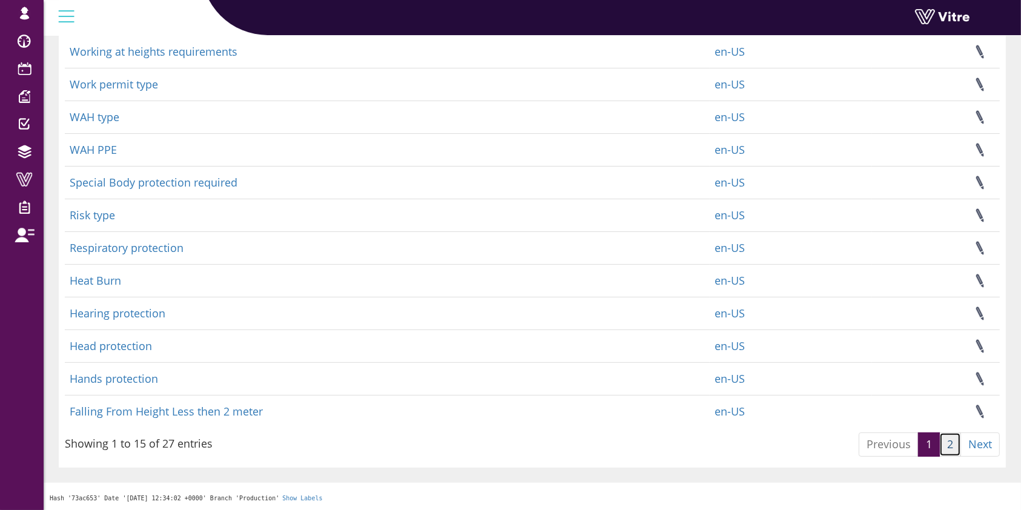
click at [953, 448] on link "2" at bounding box center [951, 445] width 22 height 24
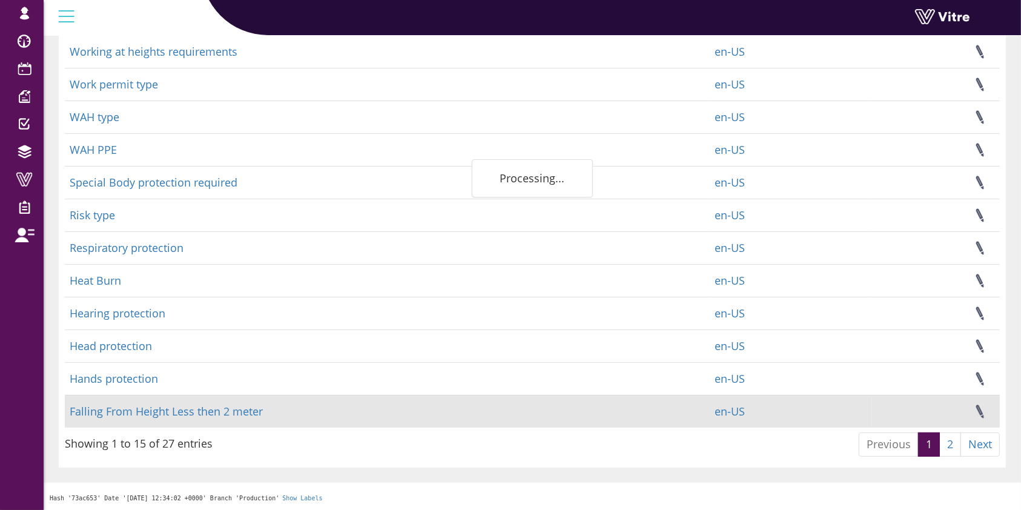
scroll to position [116, 0]
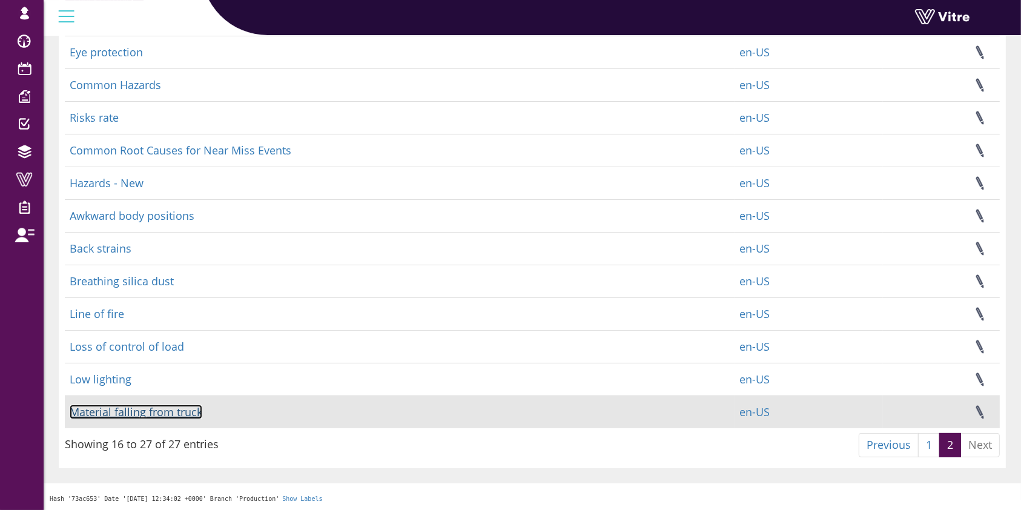
click at [184, 411] on link "Material falling from truck" at bounding box center [136, 412] width 133 height 15
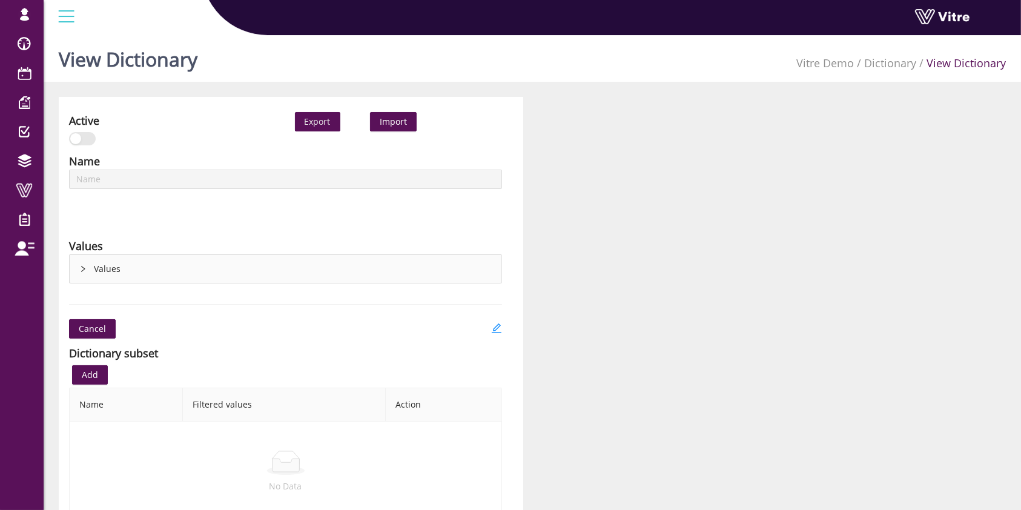
type input "Material falling from truck"
click at [189, 266] on div "Values" at bounding box center [286, 269] width 432 height 28
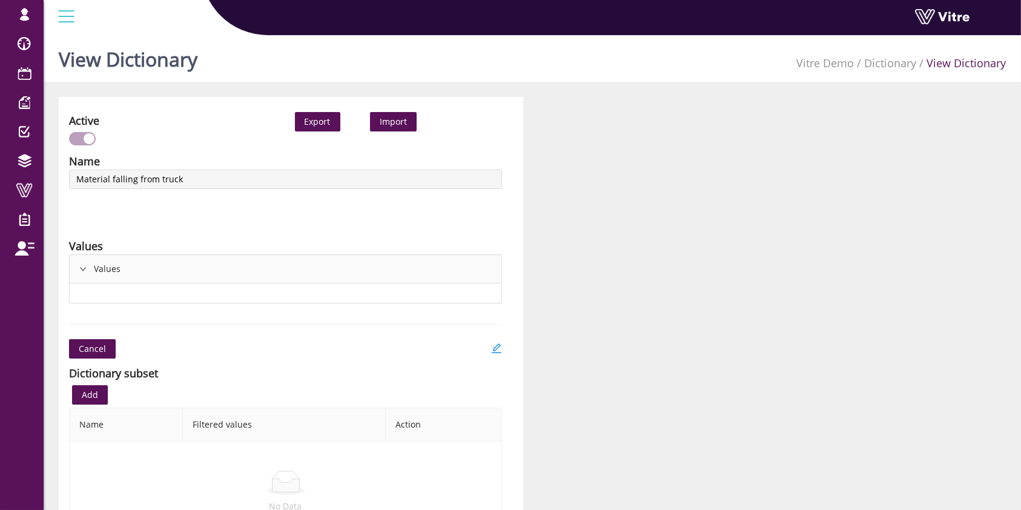
click at [184, 265] on div "Values" at bounding box center [286, 269] width 432 height 28
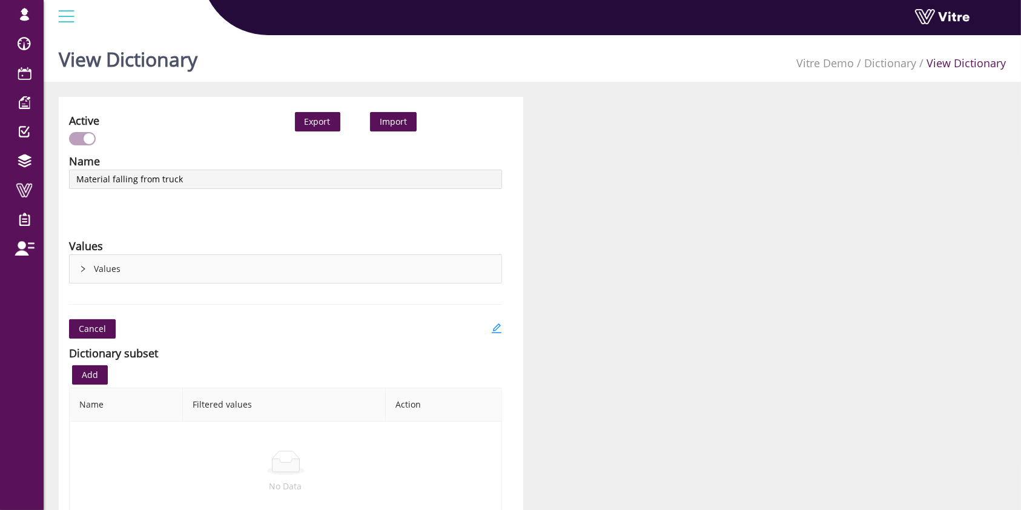
click at [184, 265] on div "Values" at bounding box center [286, 269] width 432 height 28
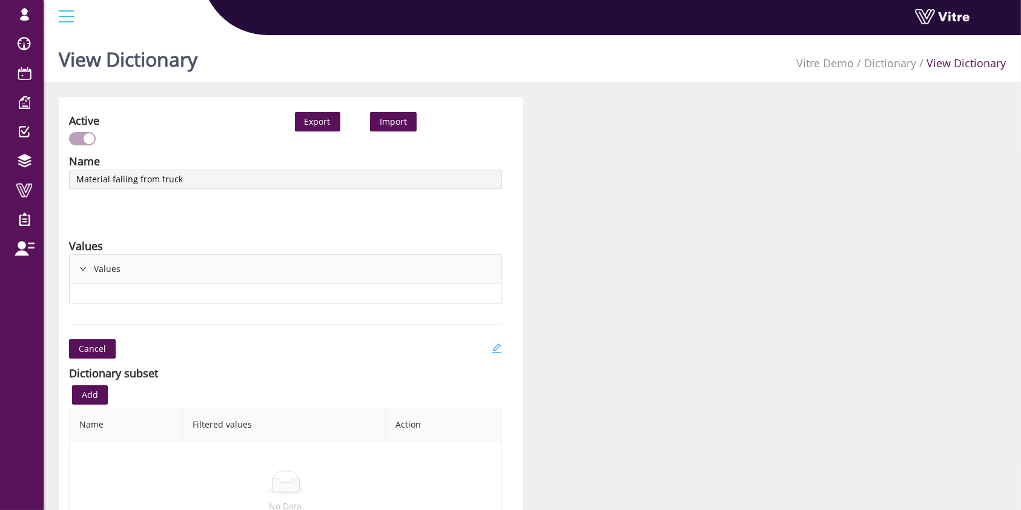
click at [498, 348] on icon "edit" at bounding box center [496, 348] width 11 height 11
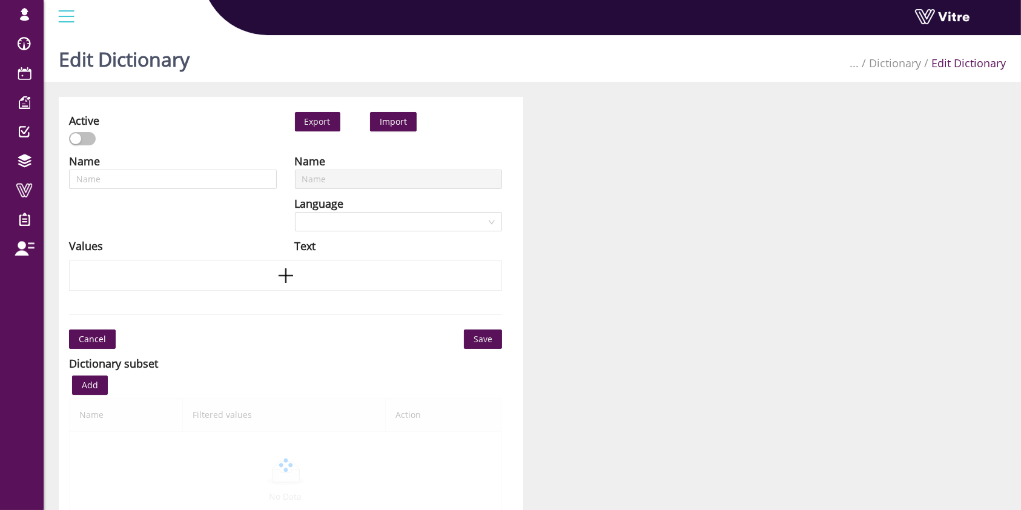
scroll to position [80, 0]
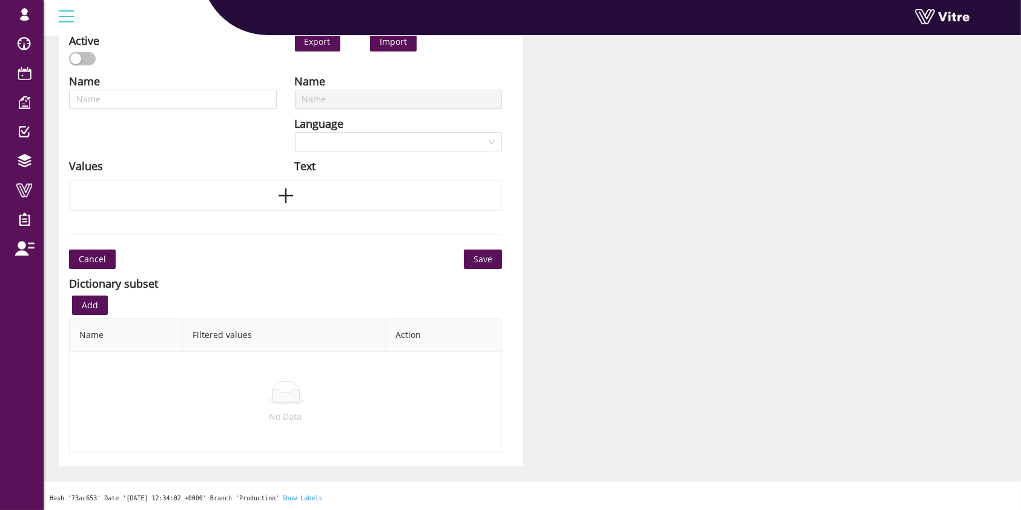
type input "Material falling from truck"
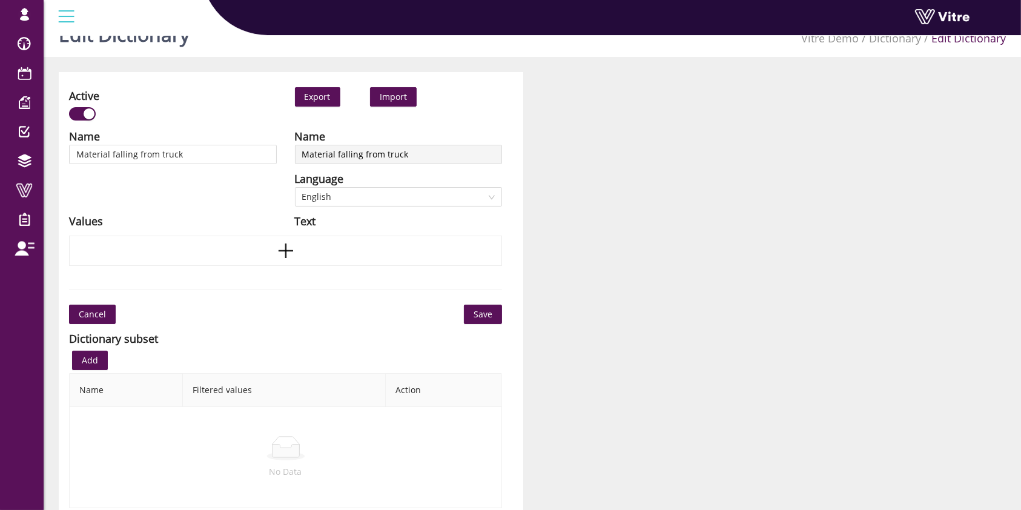
scroll to position [0, 0]
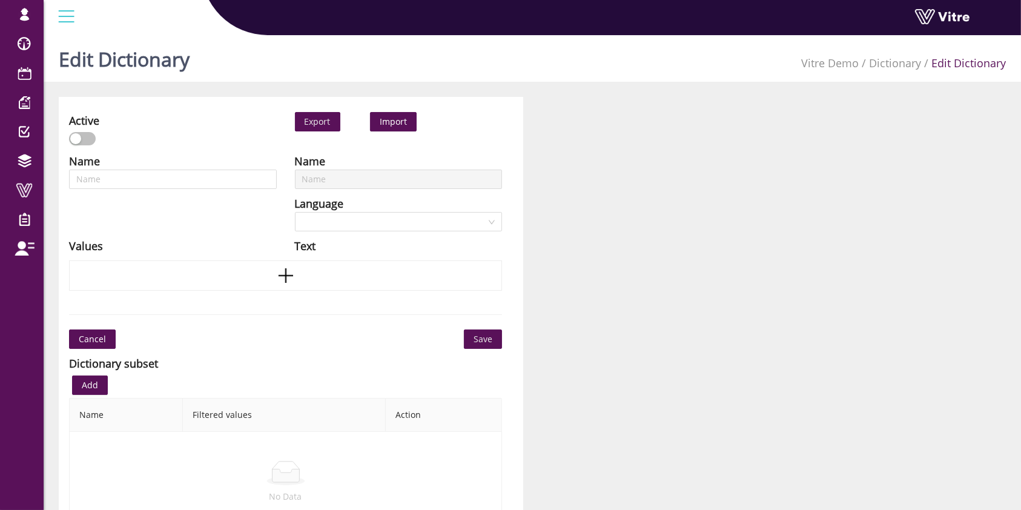
type input "Material falling from truck"
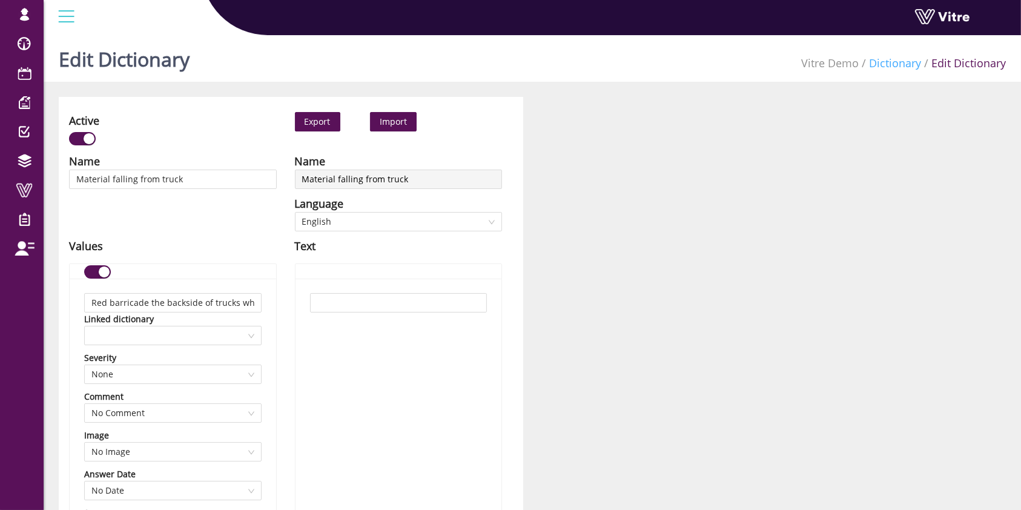
click at [887, 64] on link "Dictionary" at bounding box center [895, 63] width 52 height 15
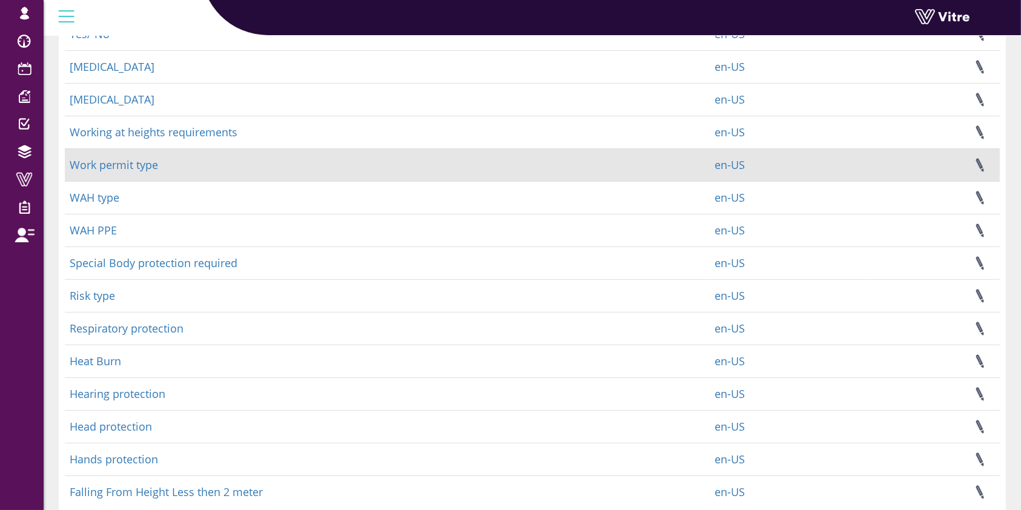
scroll to position [215, 0]
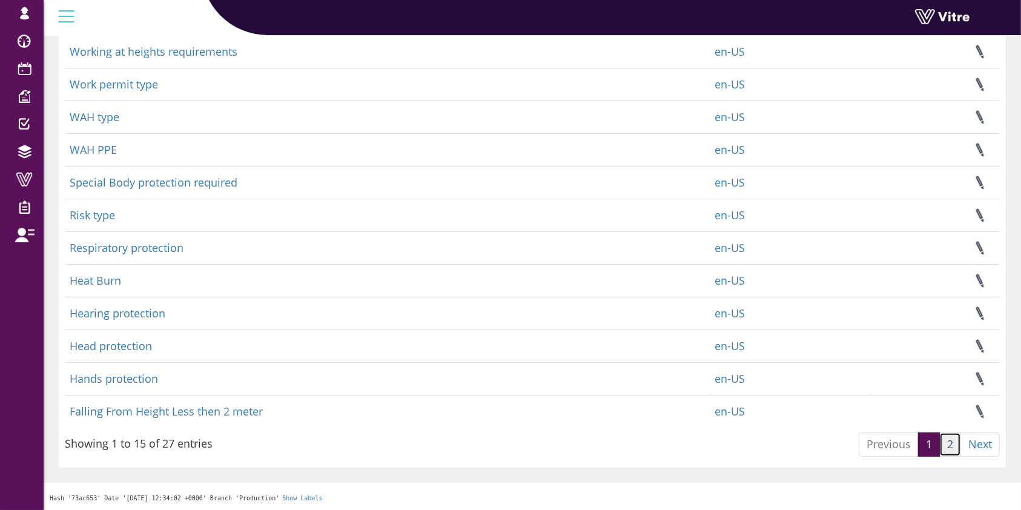
click at [943, 444] on link "2" at bounding box center [951, 445] width 22 height 24
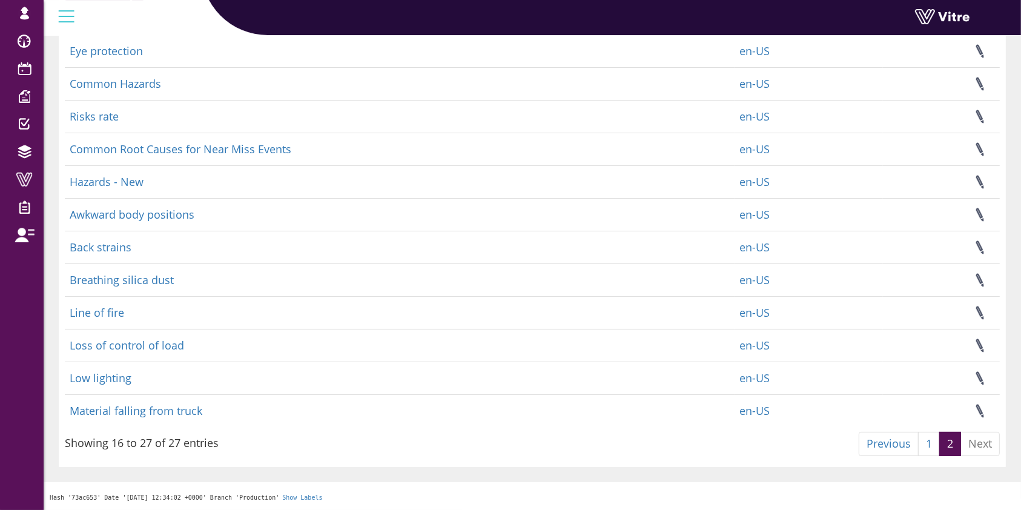
scroll to position [116, 0]
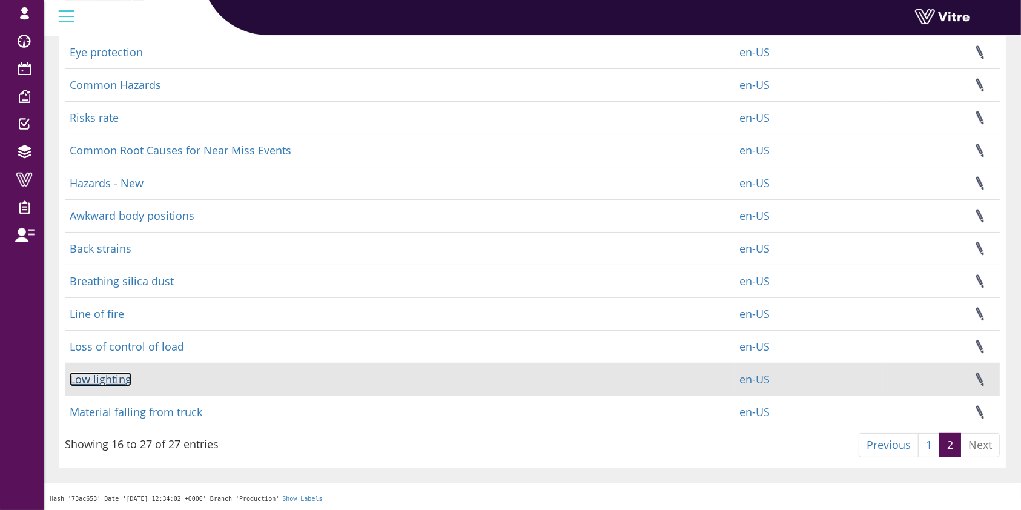
click at [119, 380] on link "Low lighting" at bounding box center [101, 379] width 62 height 15
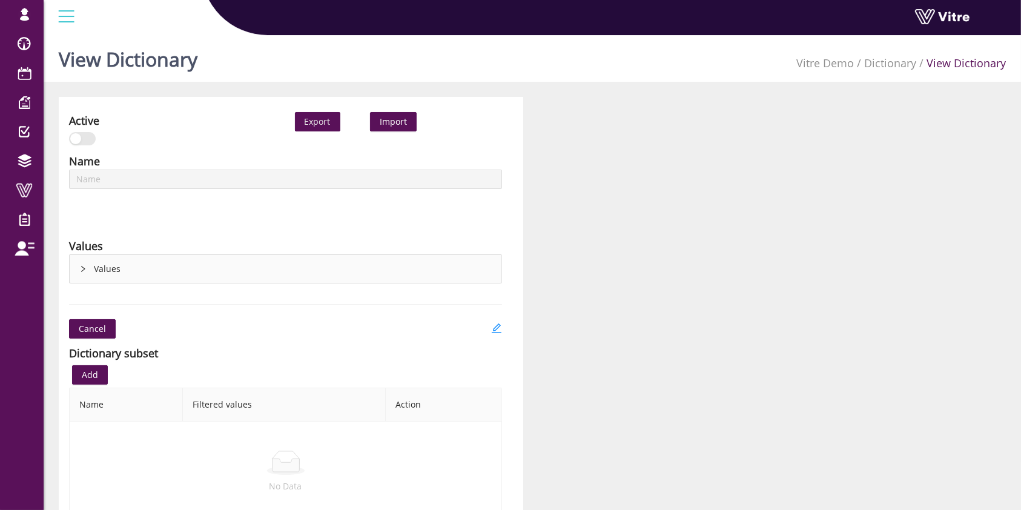
type input "Low lighting"
click at [904, 61] on link "Dictionary" at bounding box center [890, 63] width 52 height 15
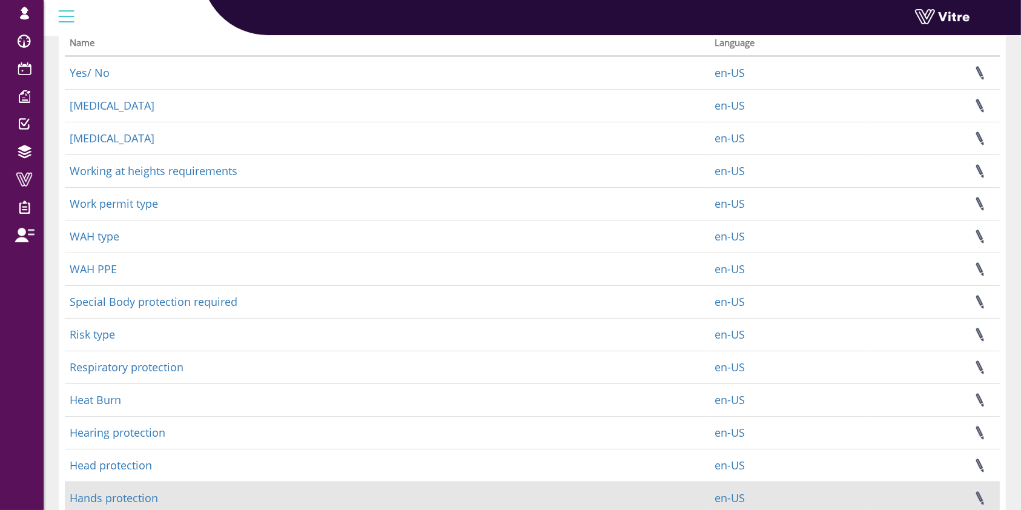
scroll to position [215, 0]
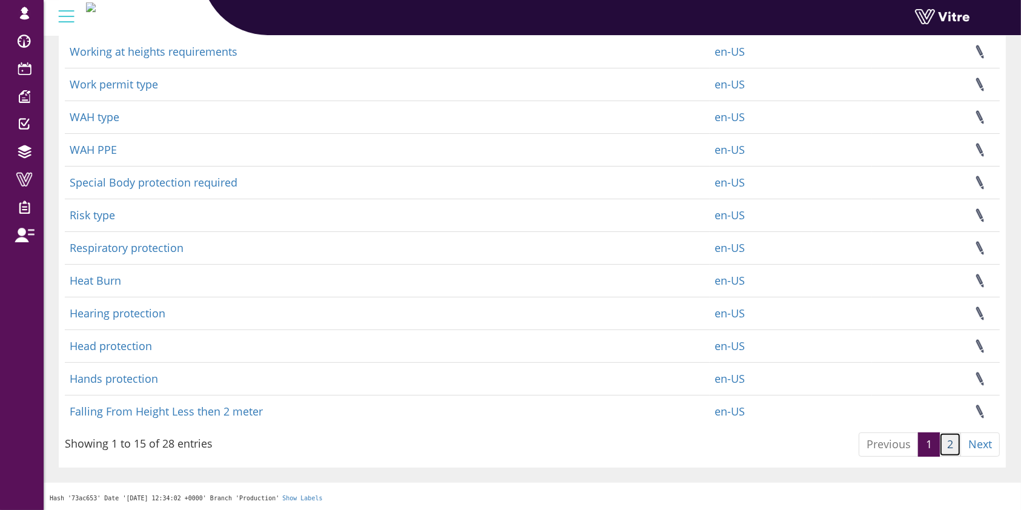
click at [940, 443] on link "2" at bounding box center [951, 445] width 22 height 24
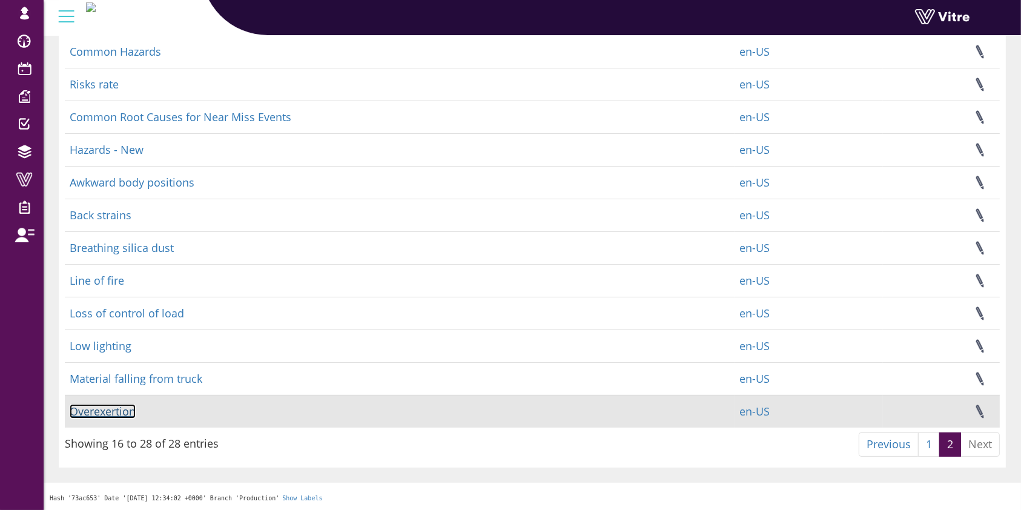
click at [94, 407] on link "Overexertion" at bounding box center [103, 411] width 66 height 15
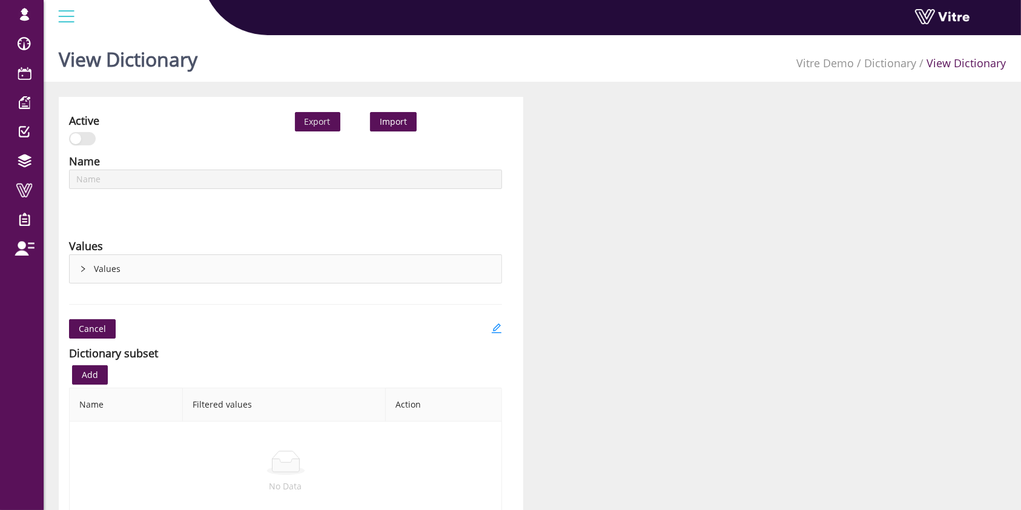
type input "Overexertion"
click at [173, 268] on div "Values" at bounding box center [286, 269] width 432 height 28
